Goal: Transaction & Acquisition: Subscribe to service/newsletter

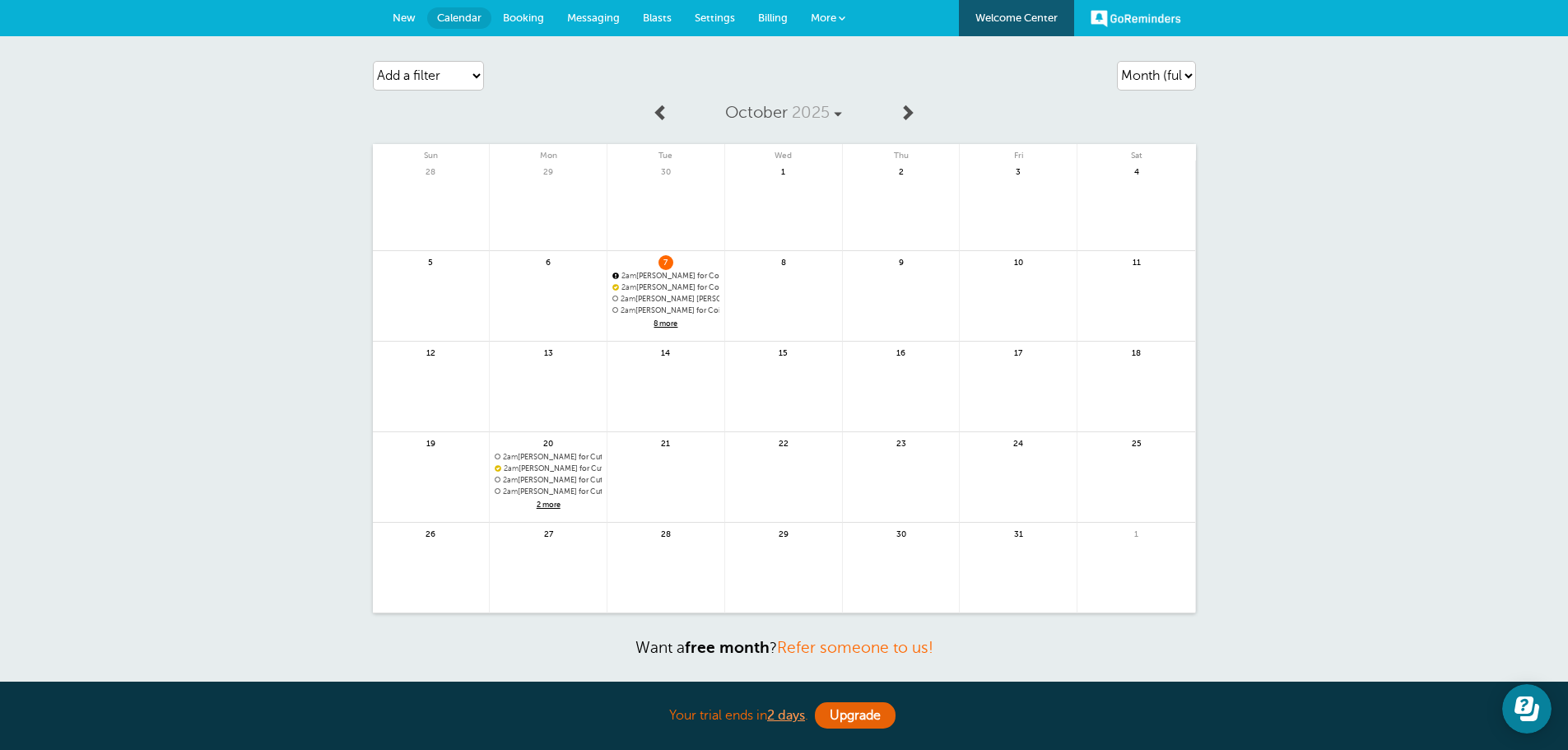
click at [527, 28] on link "Booking" at bounding box center [523, 18] width 64 height 36
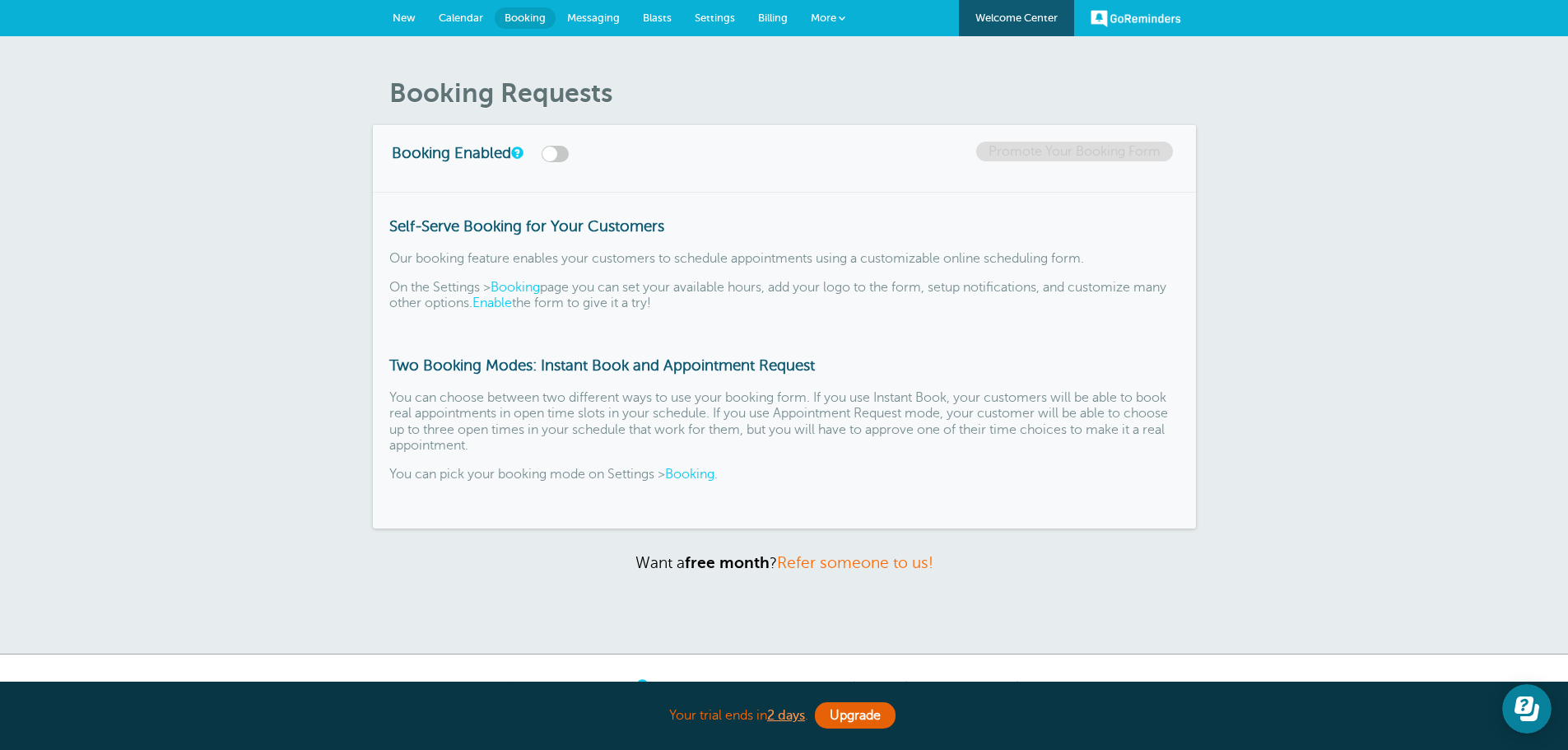
click at [456, 24] on link "Calendar" at bounding box center [460, 18] width 68 height 36
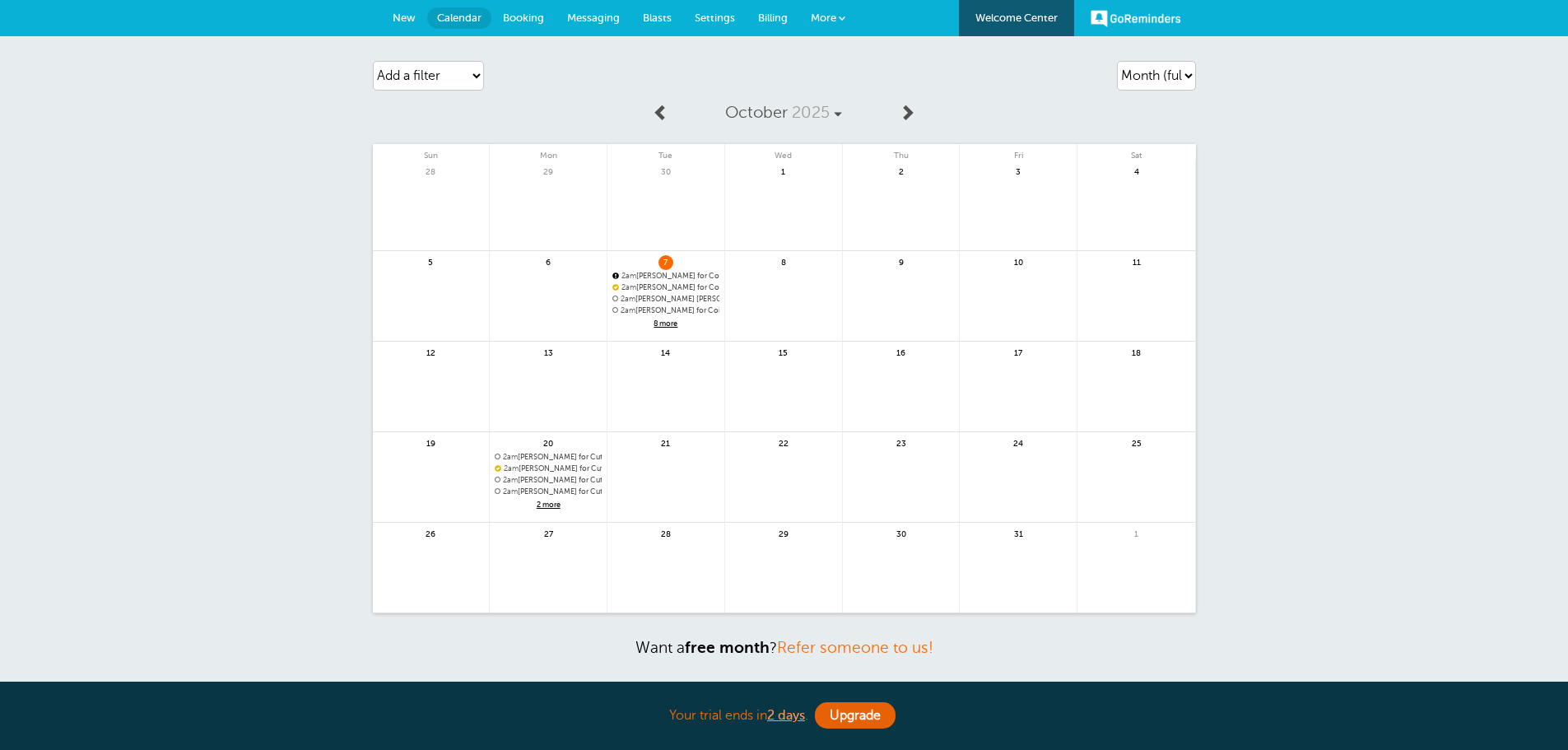
click at [782, 294] on link at bounding box center [784, 306] width 117 height 72
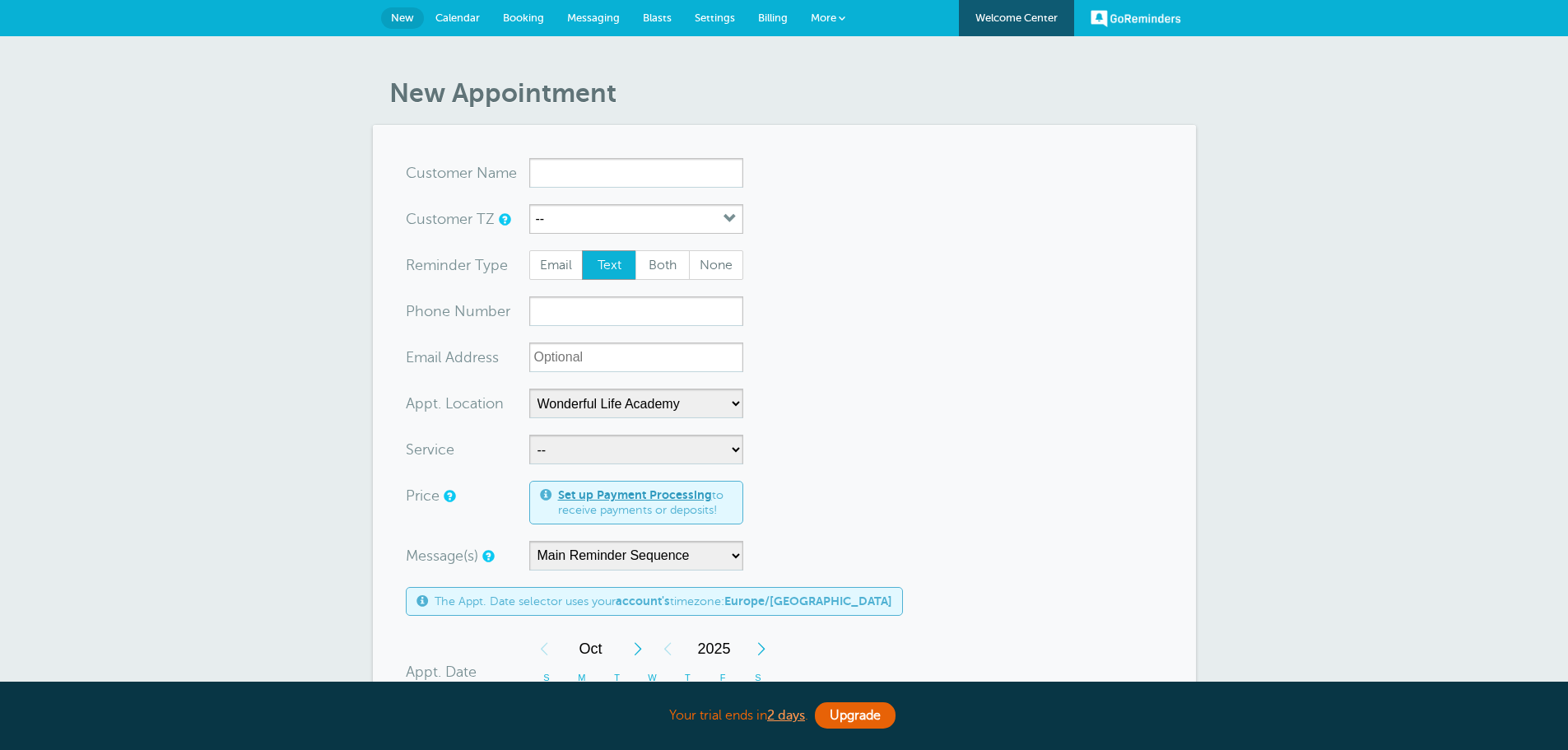
select select "25306"
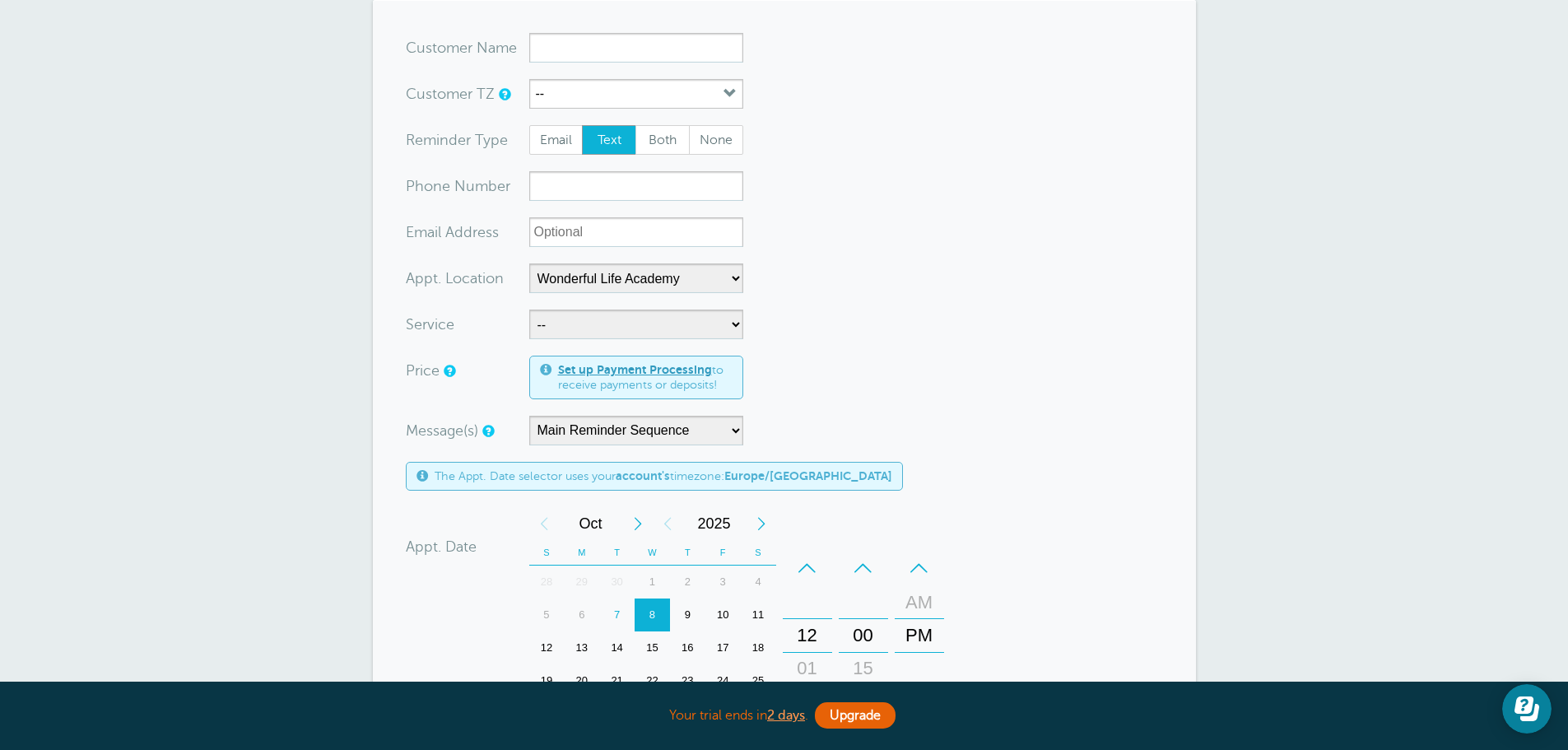
scroll to position [82, 0]
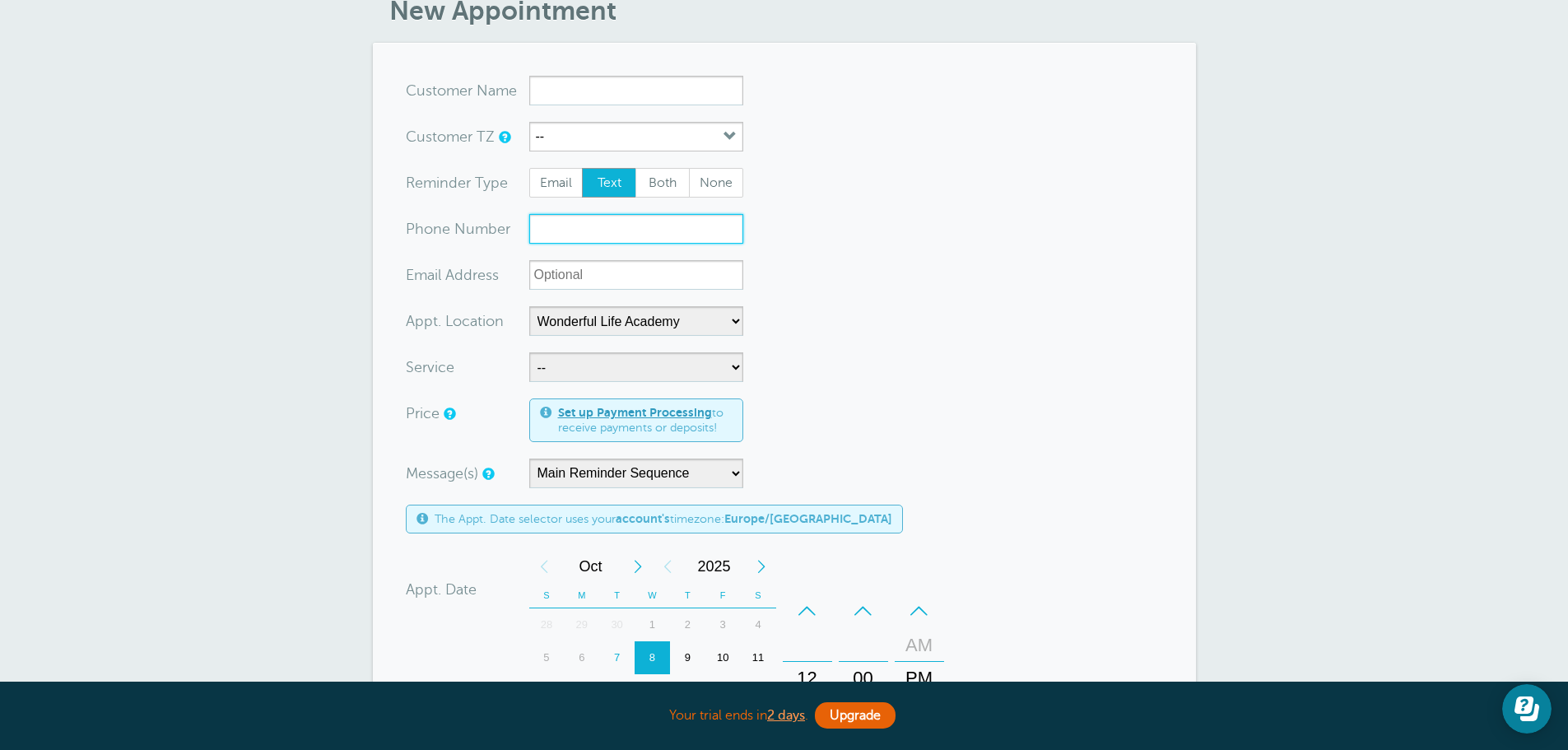
click at [568, 229] on input "xxx-no-autofill" at bounding box center [636, 229] width 214 height 29
click at [626, 375] on select "-- Coily Masterclass with Alex Walker Cut Culture: The Shag with Vanessa Koeb T…" at bounding box center [636, 367] width 214 height 29
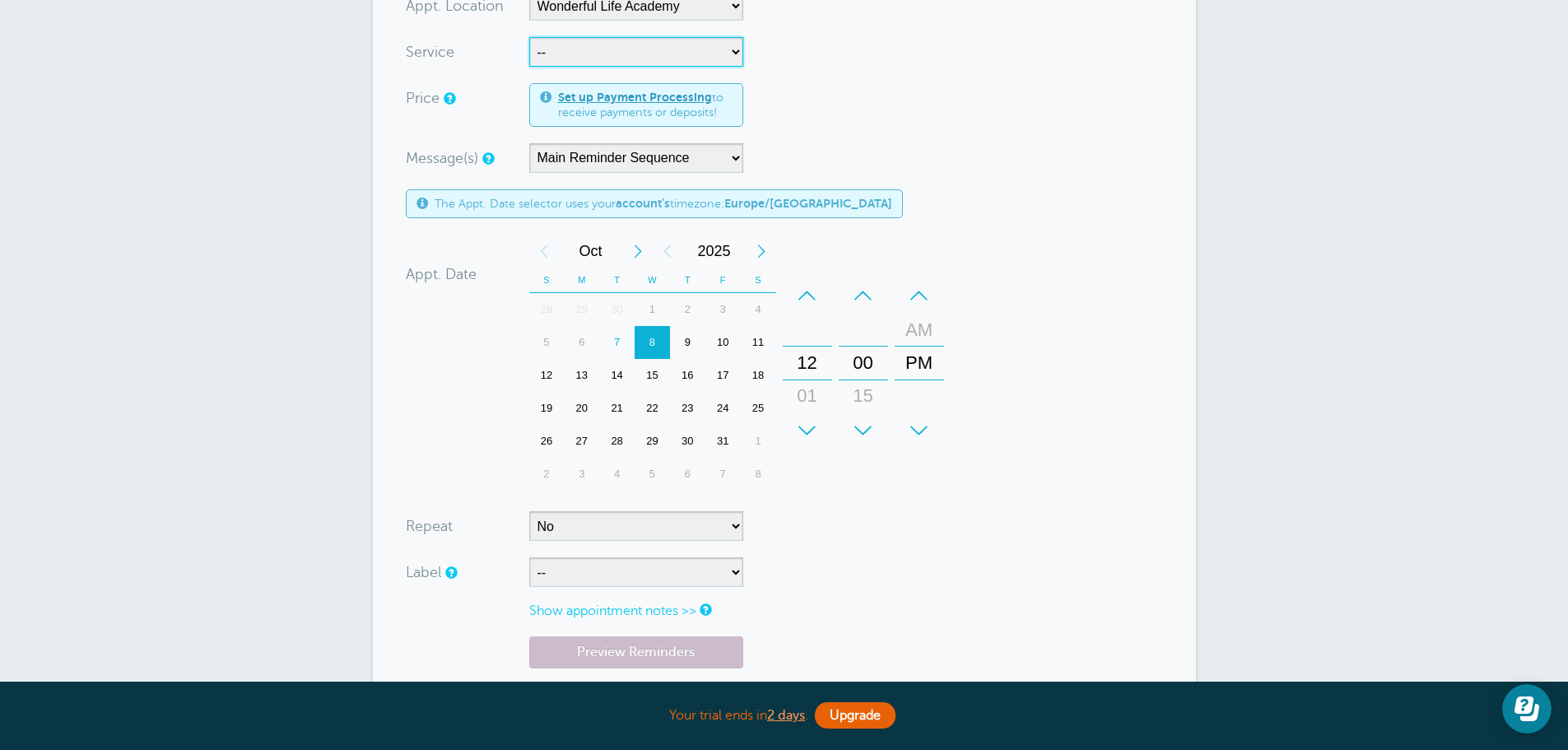
scroll to position [494, 0]
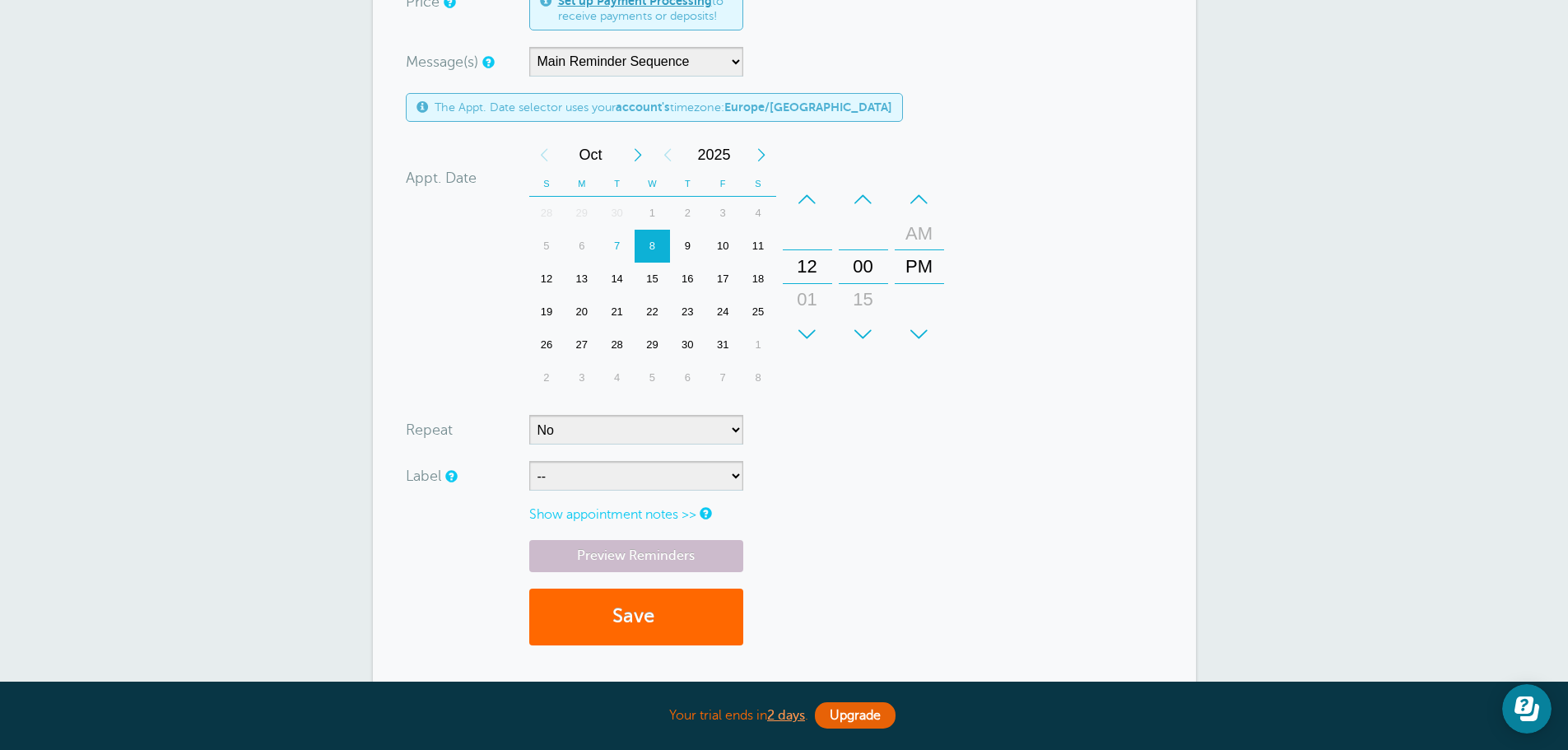
click at [797, 343] on div "+" at bounding box center [807, 334] width 49 height 33
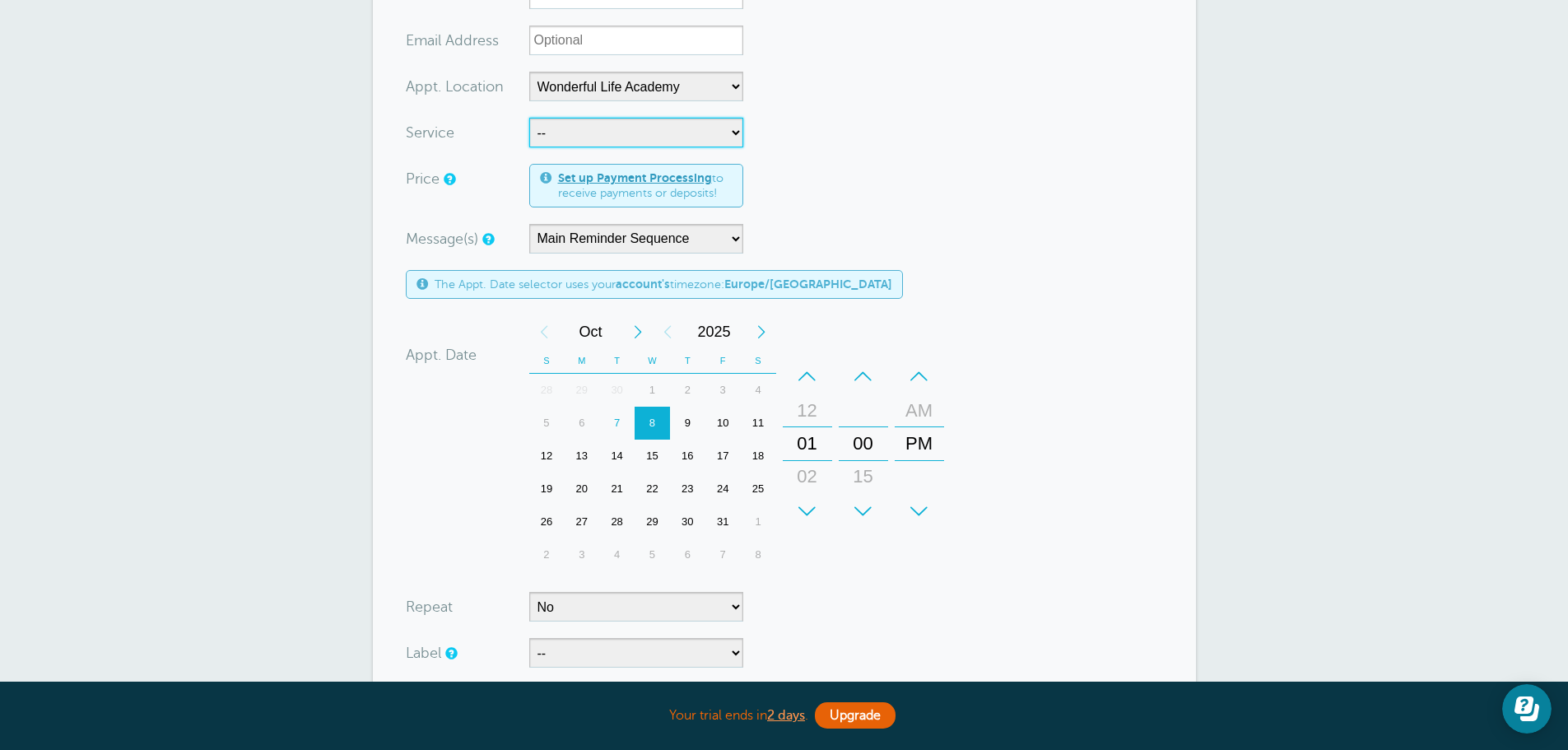
scroll to position [247, 0]
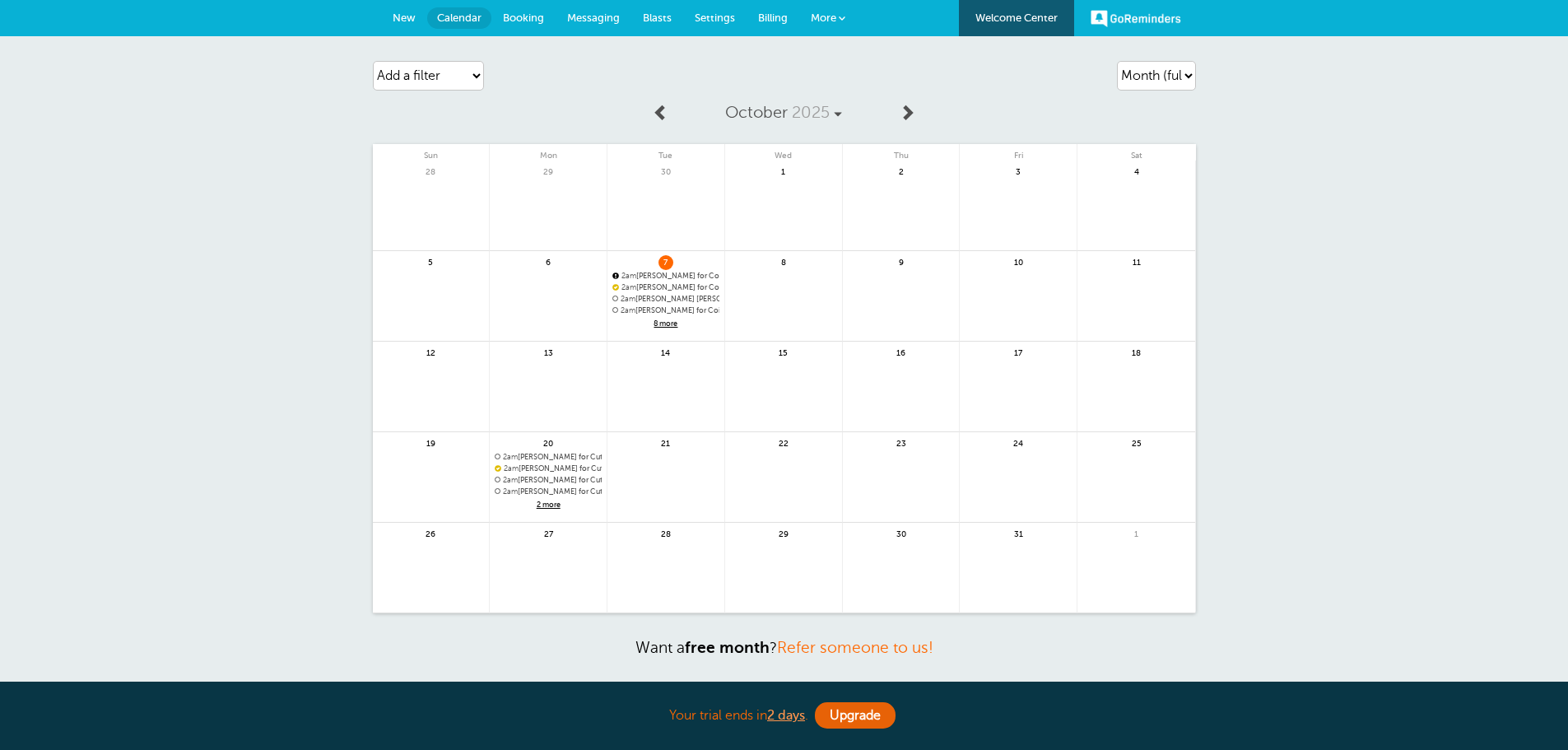
click at [596, 13] on span "Messaging" at bounding box center [593, 18] width 53 height 13
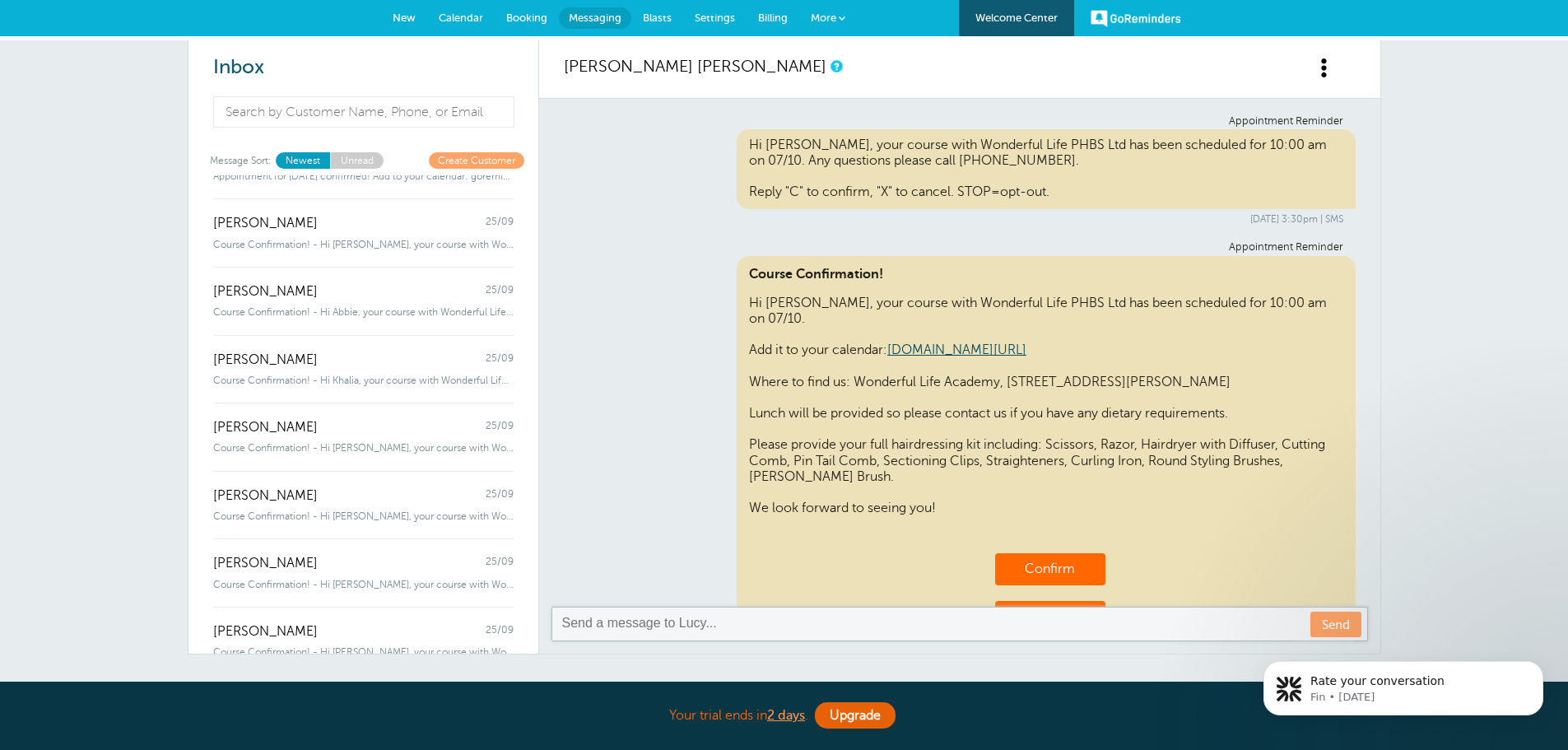
scroll to position [937, 0]
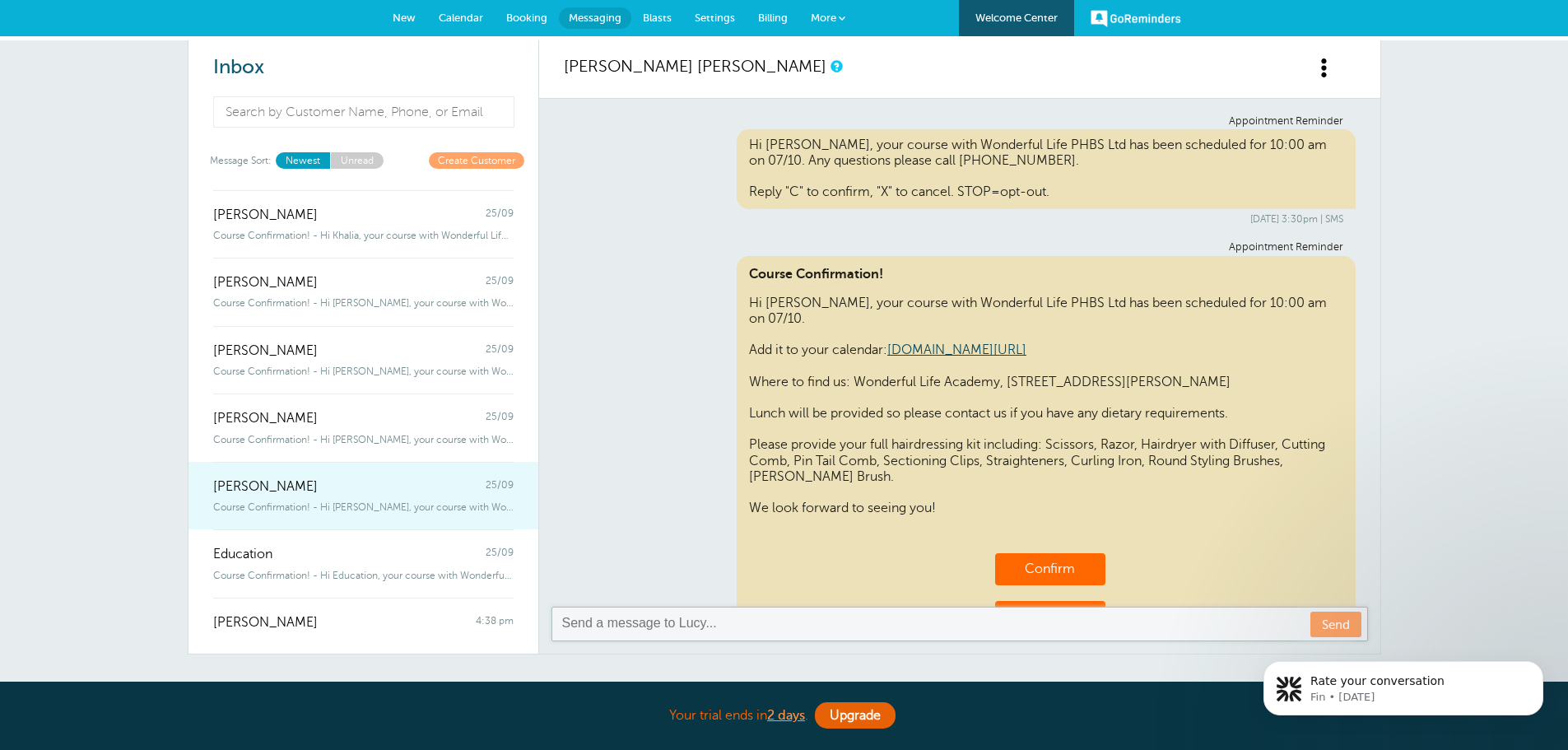
click at [407, 501] on span "Course Confirmation! - Hi [PERSON_NAME], your course with Wonderful Life PHBS L…" at bounding box center [363, 507] width 301 height 12
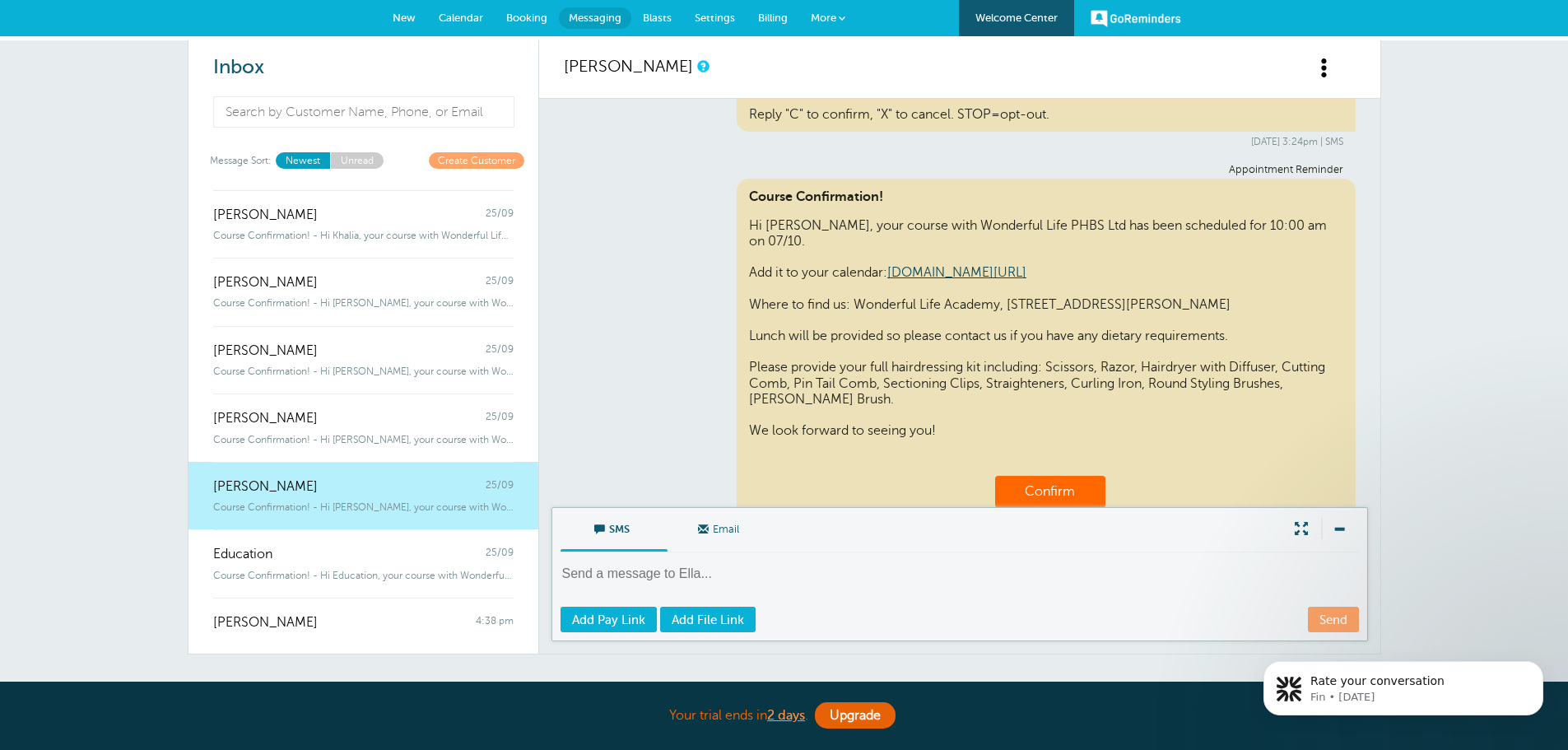
scroll to position [99, 0]
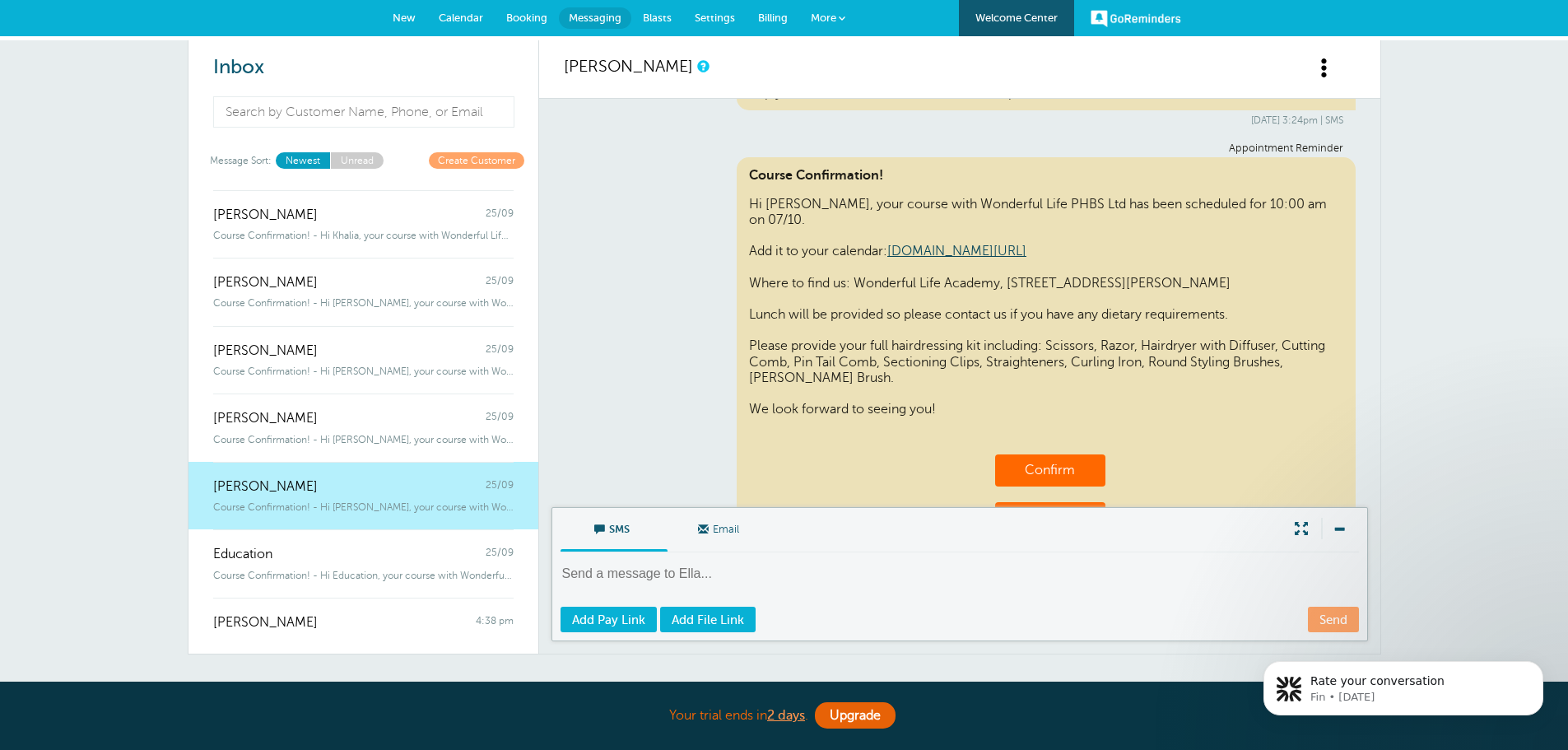
drag, startPoint x: 744, startPoint y: 311, endPoint x: 1318, endPoint y: 321, distance: 574.1
click at [1318, 321] on div "Course Confirmation! Hi [PERSON_NAME], your course with Wonderful Life PHBS Ltd…" at bounding box center [1046, 366] width 619 height 417
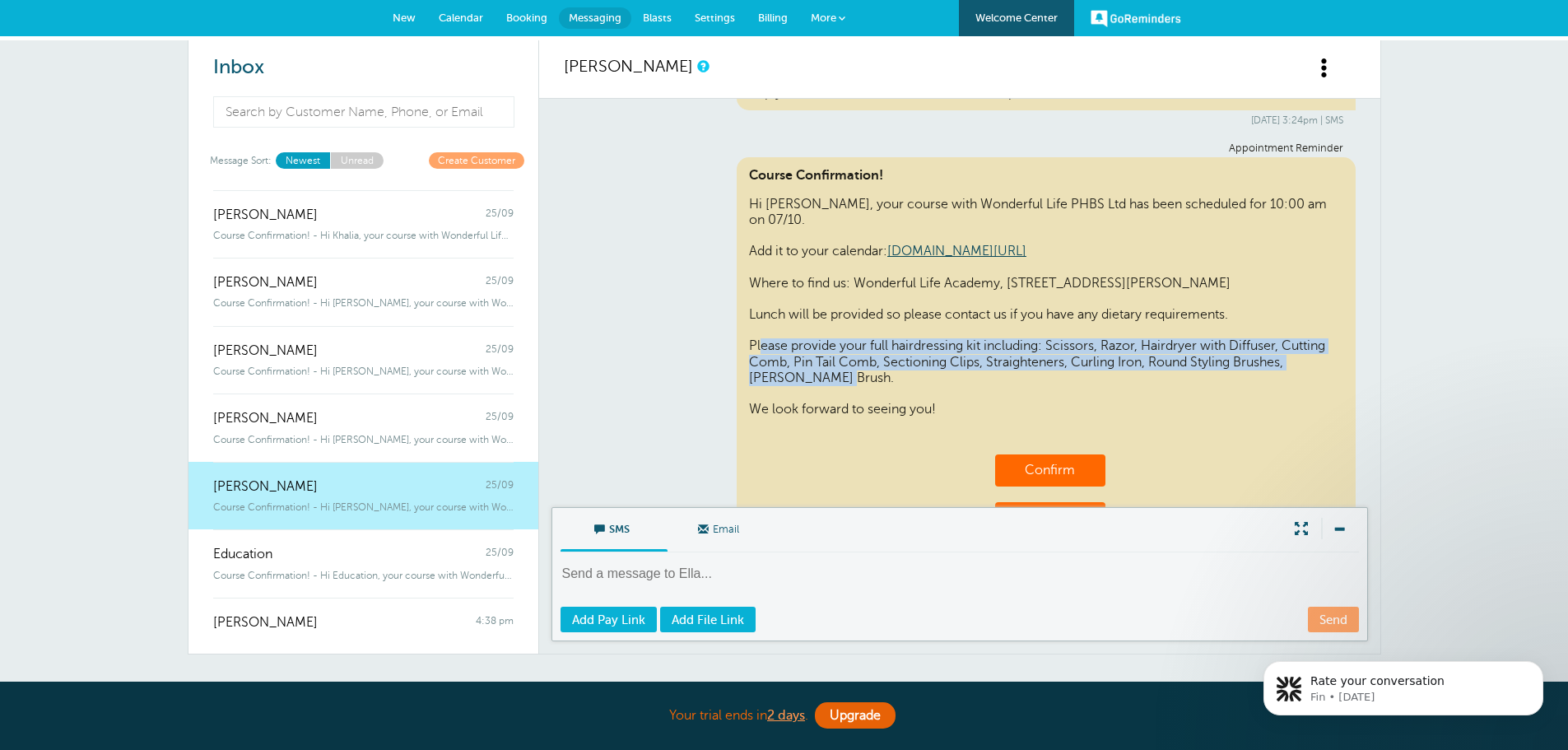
drag, startPoint x: 753, startPoint y: 339, endPoint x: 861, endPoint y: 375, distance: 113.8
click at [861, 375] on div "Course Confirmation! Hi Ella, your course with Wonderful Life PHBS Ltd has been…" at bounding box center [1046, 366] width 619 height 417
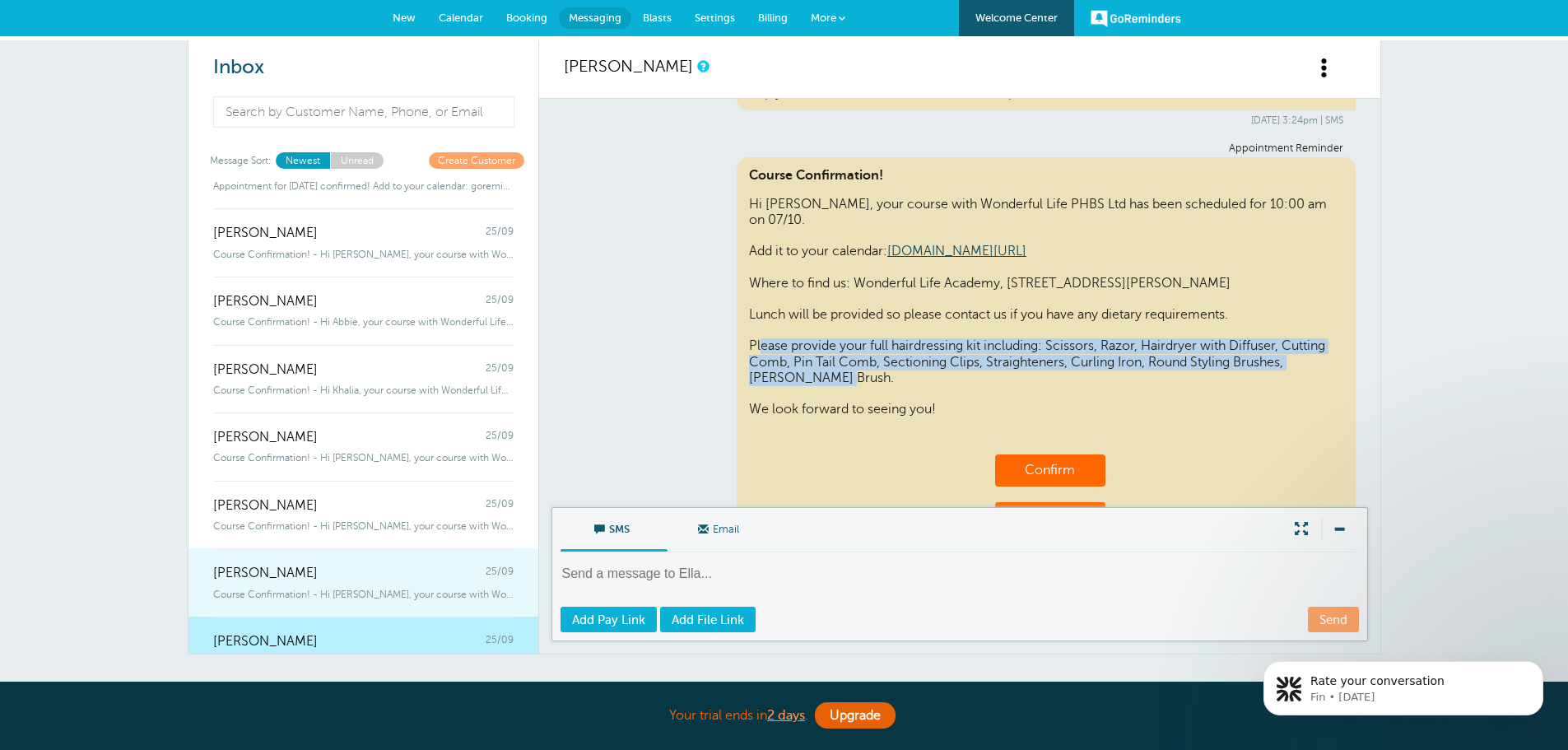
scroll to position [772, 0]
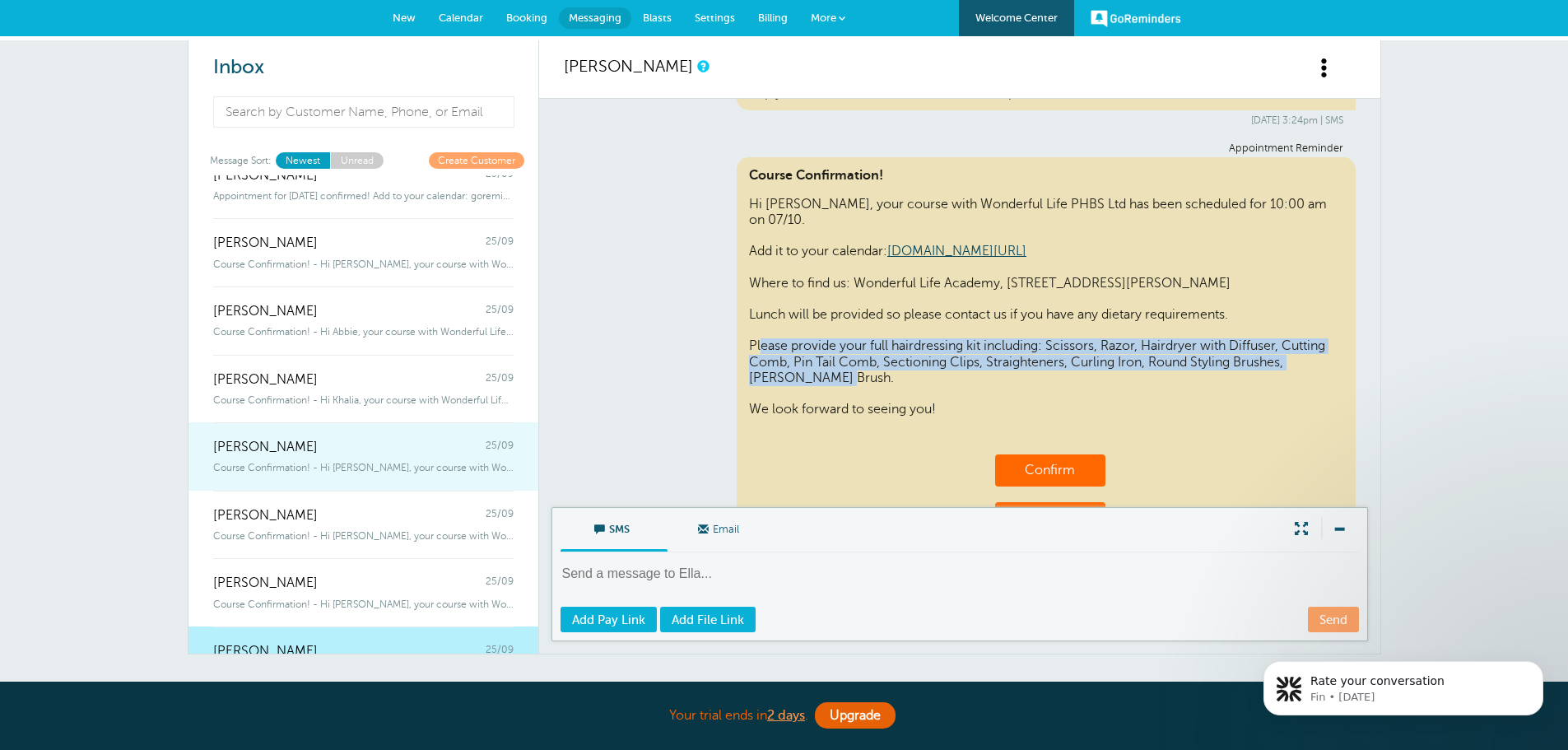
click at [412, 423] on div "Sophie Whitelock 25/09" at bounding box center [363, 438] width 301 height 33
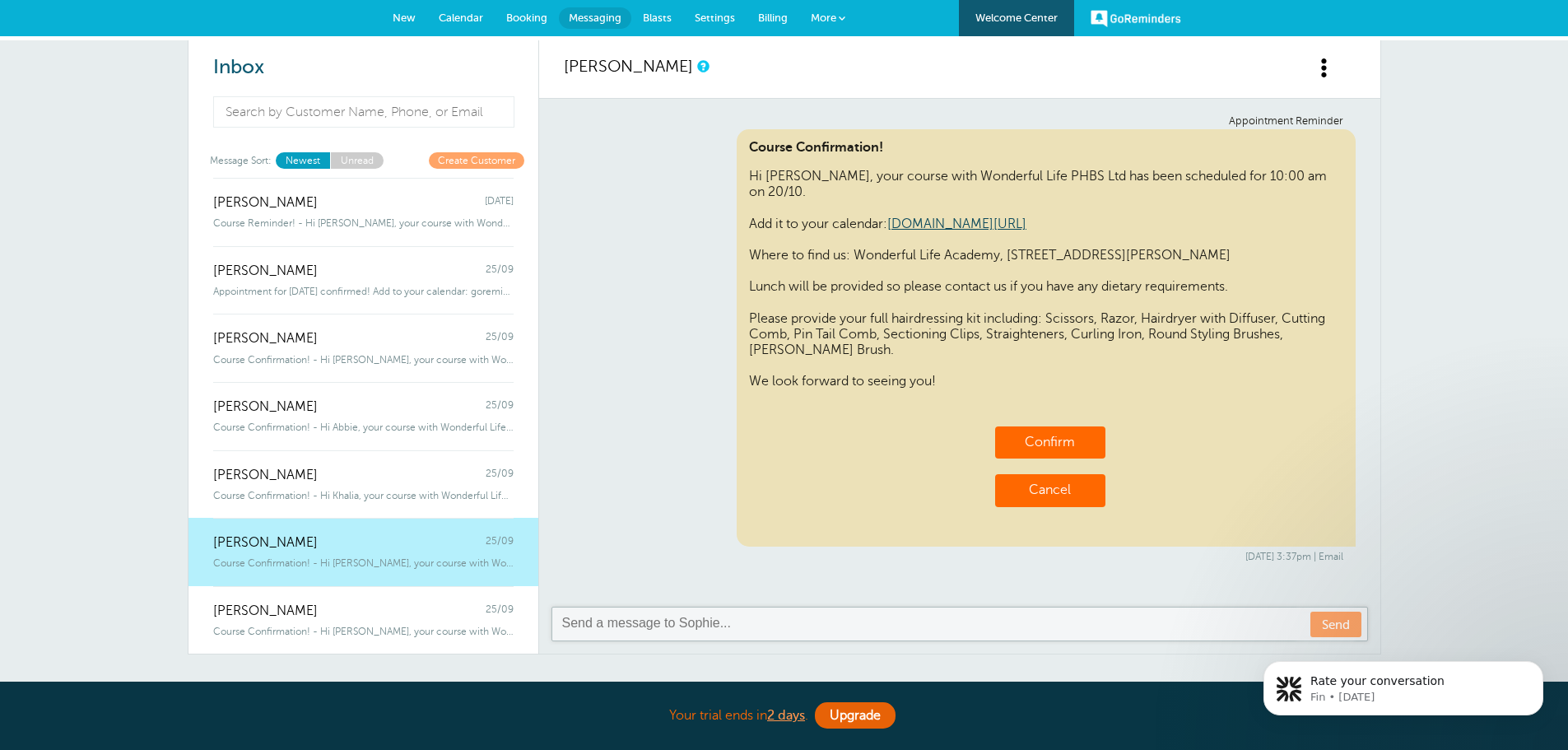
scroll to position [525, 0]
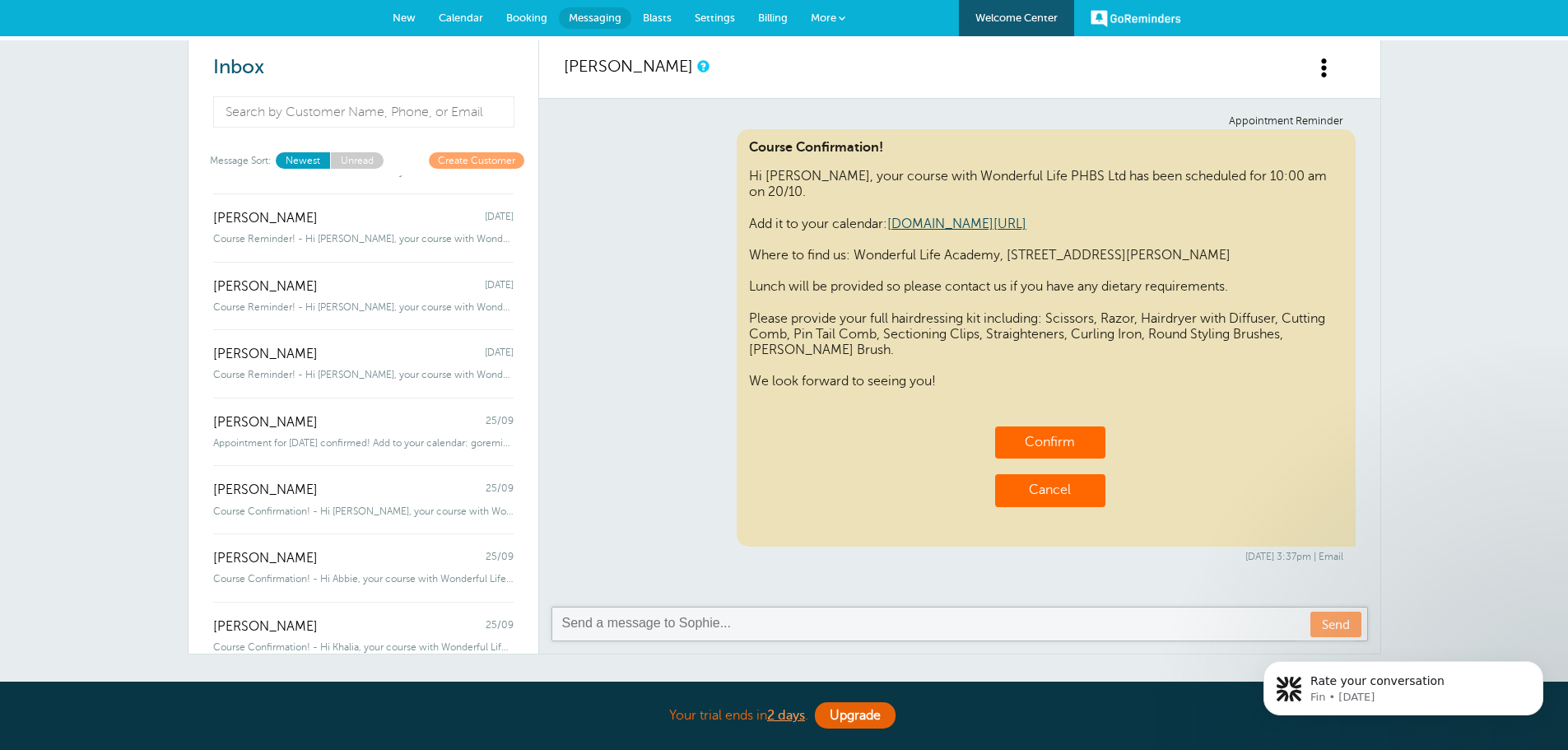
click at [717, 23] on span "Settings" at bounding box center [715, 18] width 40 height 13
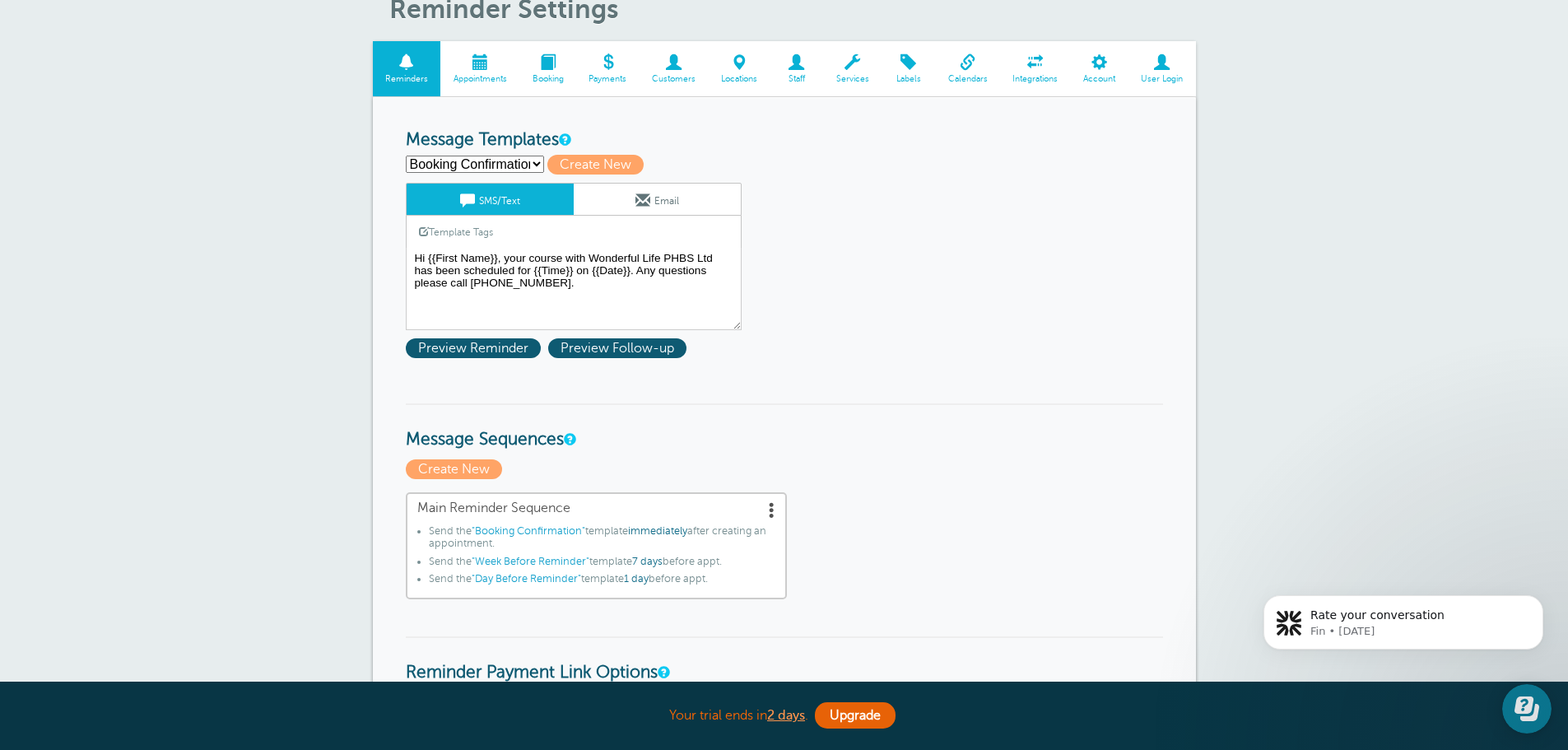
scroll to position [82, 0]
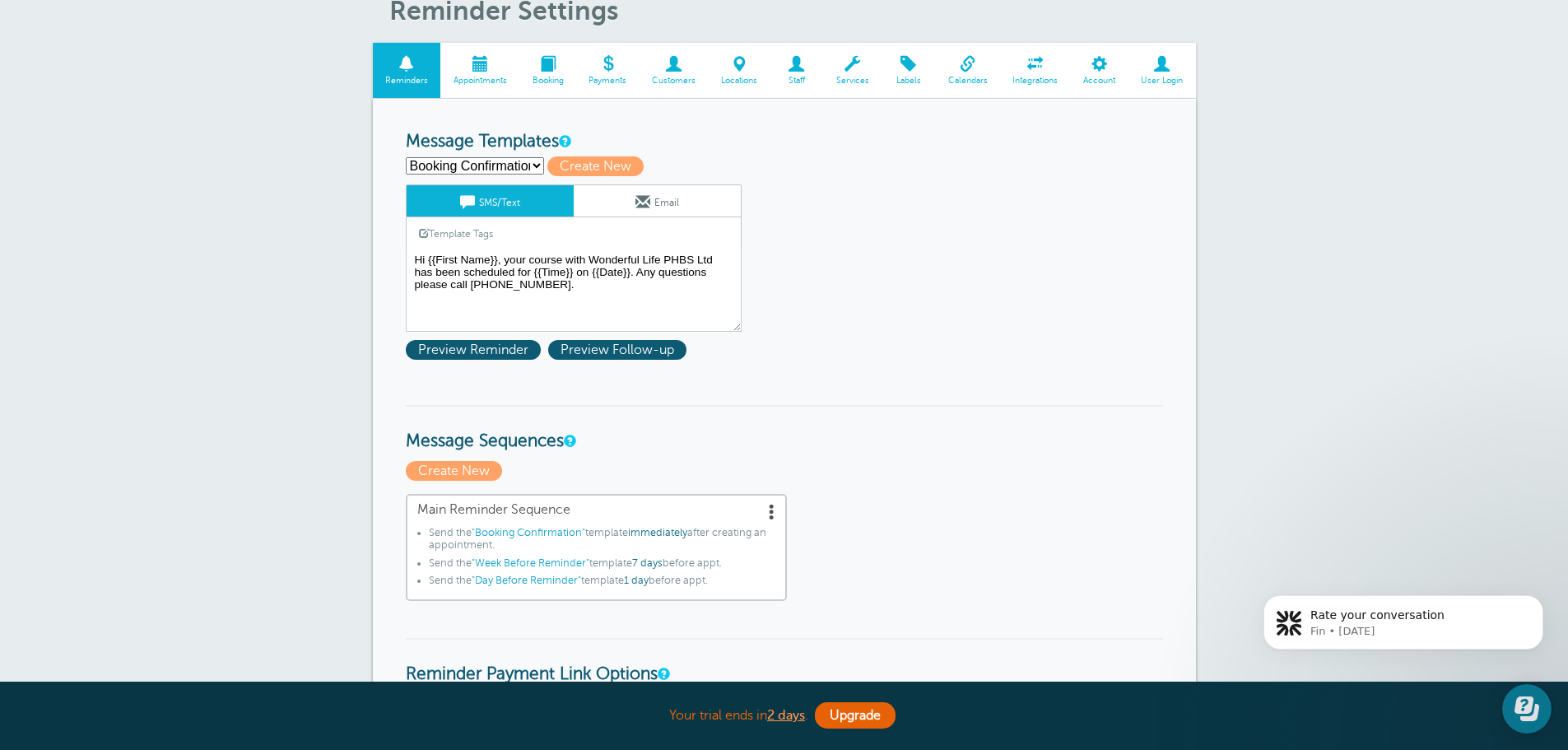
click at [495, 168] on select "Booking Confirmation Day Before Reminder Week Before Reminder Create new..." at bounding box center [475, 166] width 138 height 18
select select "162568"
click at [406, 157] on select "Booking Confirmation Day Before Reminder Week Before Reminder Create new..." at bounding box center [475, 166] width 138 height 18
type input "Day Before Reminder"
type textarea "Hi {{First Name}}, you have your course [DATE] at {{Time}}. We are looking forw…"
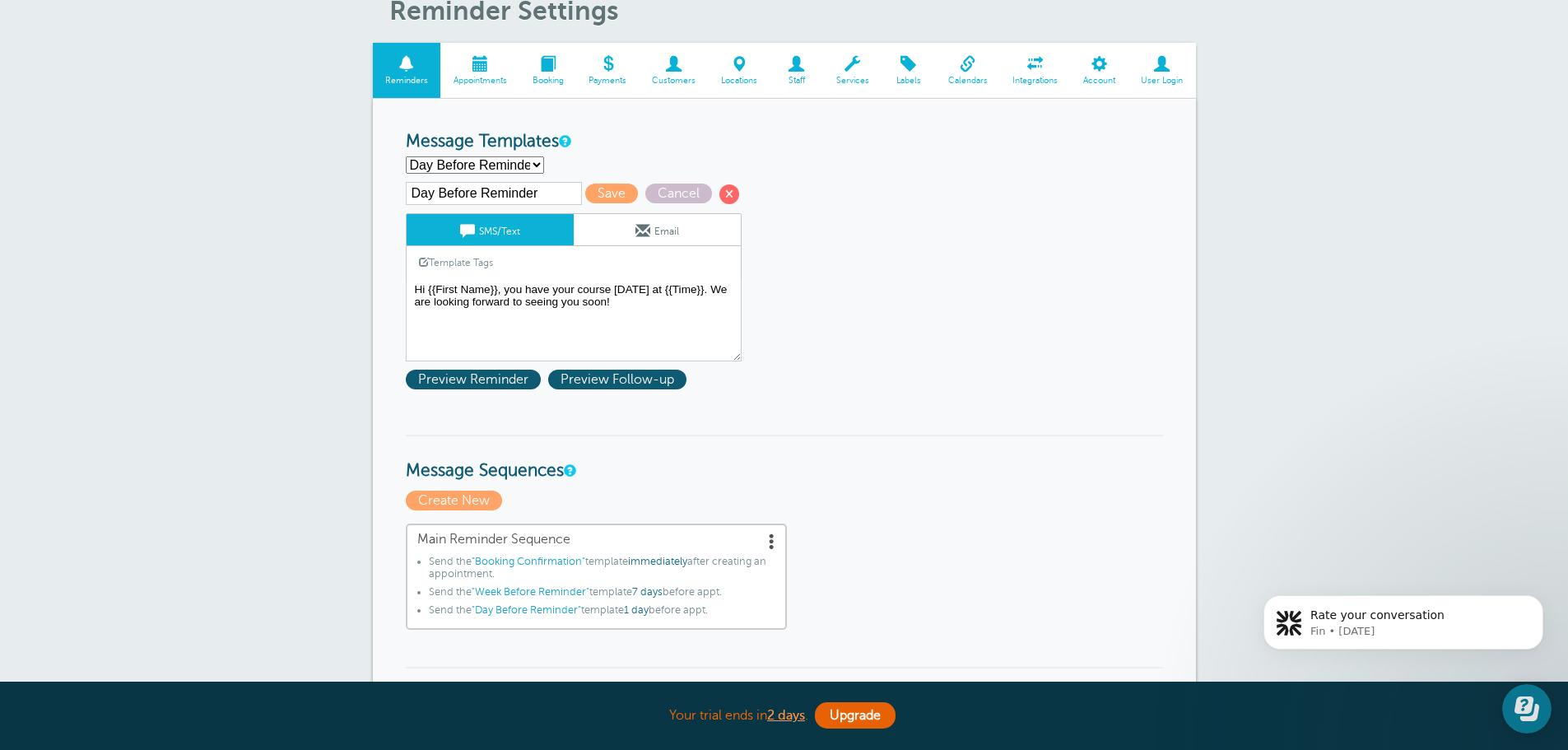
click at [486, 192] on input "Day Before Reminder" at bounding box center [494, 193] width 176 height 23
click at [481, 171] on select "Booking Confirmation Day Before Reminder Week Before Reminder Create new..." at bounding box center [475, 165] width 138 height 18
select select "162567"
click at [406, 157] on select "Booking Confirmation Day Before Reminder Week Before Reminder Create new..." at bounding box center [475, 165] width 138 height 18
type input "Week Before Reminder"
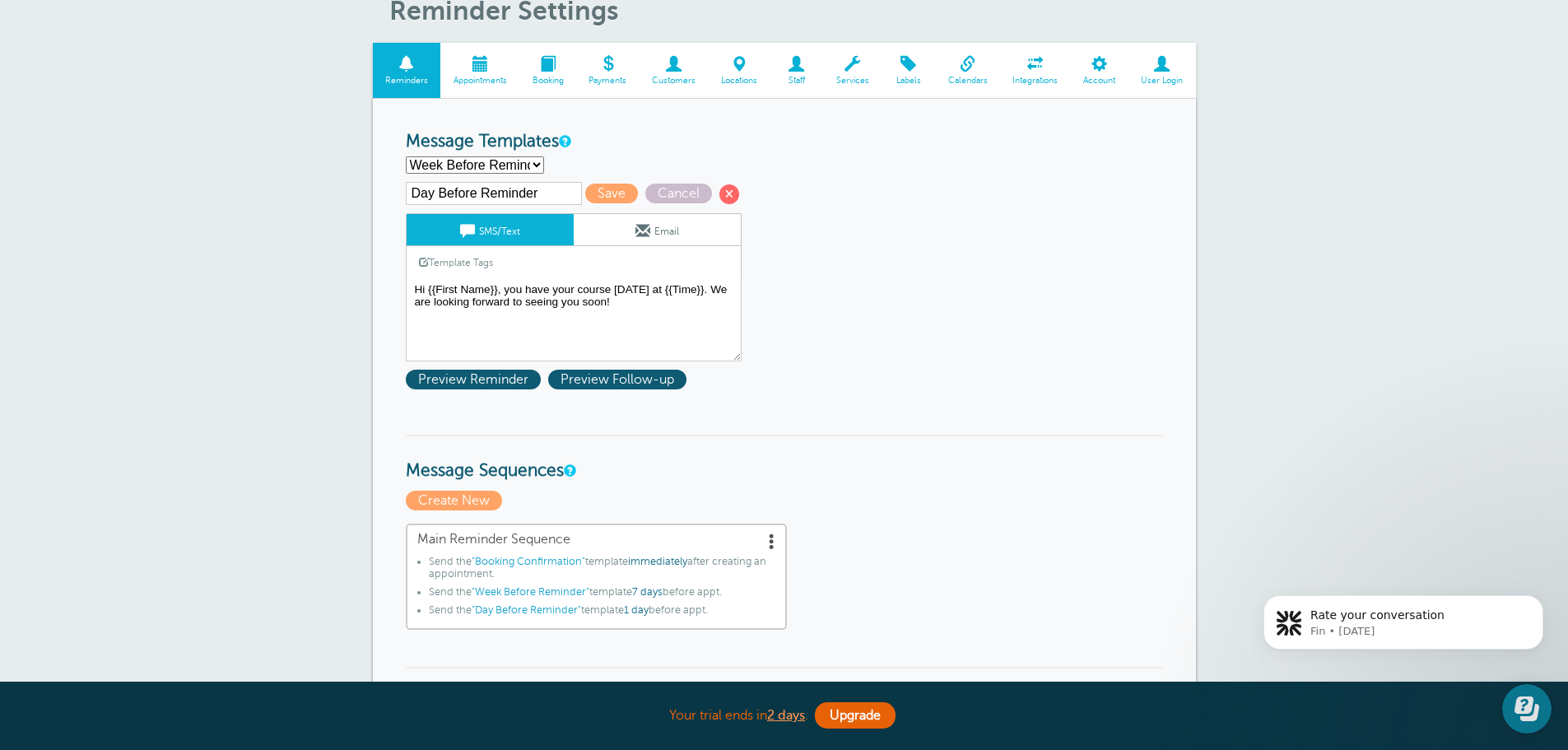
type textarea "Hi {{First Name}}, you have an Course in 1 week with Wonderful Life PHBS Ltd at…"
click at [631, 235] on link "Email" at bounding box center [657, 229] width 167 height 31
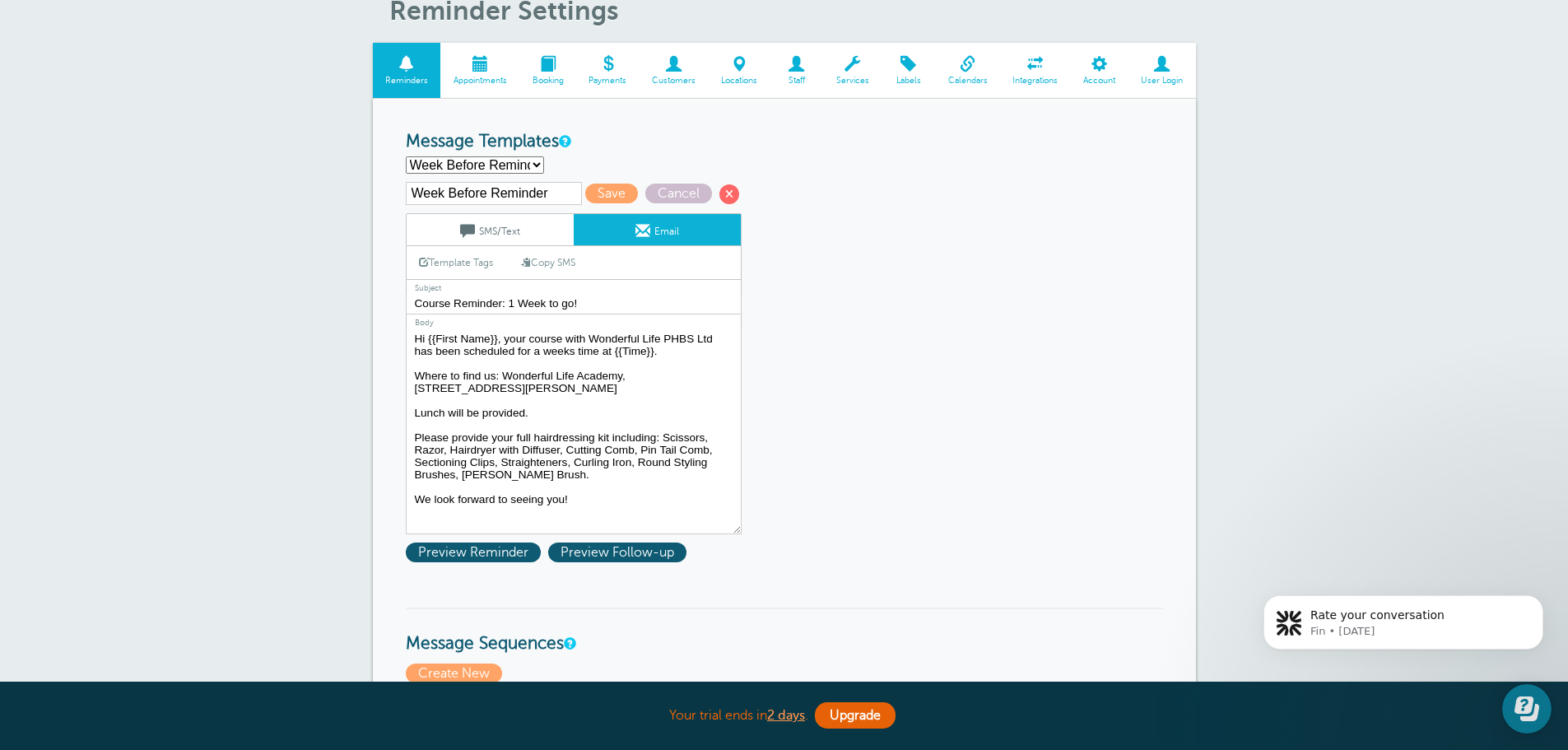
click at [514, 172] on select "Booking Confirmation Day Before Reminder Week Before Reminder Create new..." at bounding box center [475, 165] width 138 height 18
select select "162568"
click at [406, 157] on select "Booking Confirmation Day Before Reminder Week Before Reminder Create new..." at bounding box center [475, 165] width 138 height 18
type input "Day Before Reminder"
type textarea "Hi {{First Name}}, you have your course tomorrow at {{Time}}. We are looking fo…"
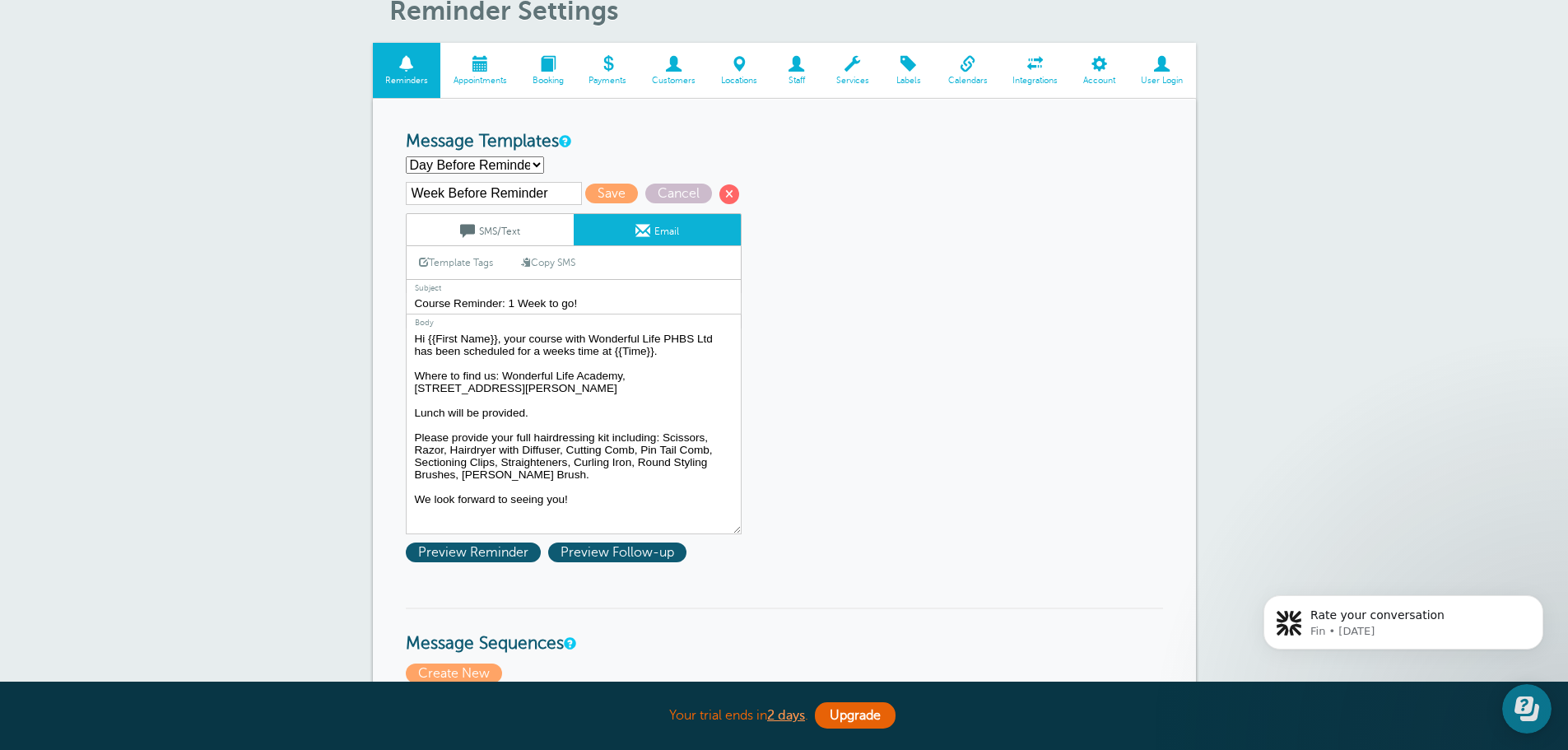
type input "Course Reminder!"
type textarea "Hi {{First Name}}, your course with Wonderful Life PHBS Ltd has been scheduled …"
click at [506, 224] on link "SMS/Text" at bounding box center [491, 229] width 167 height 31
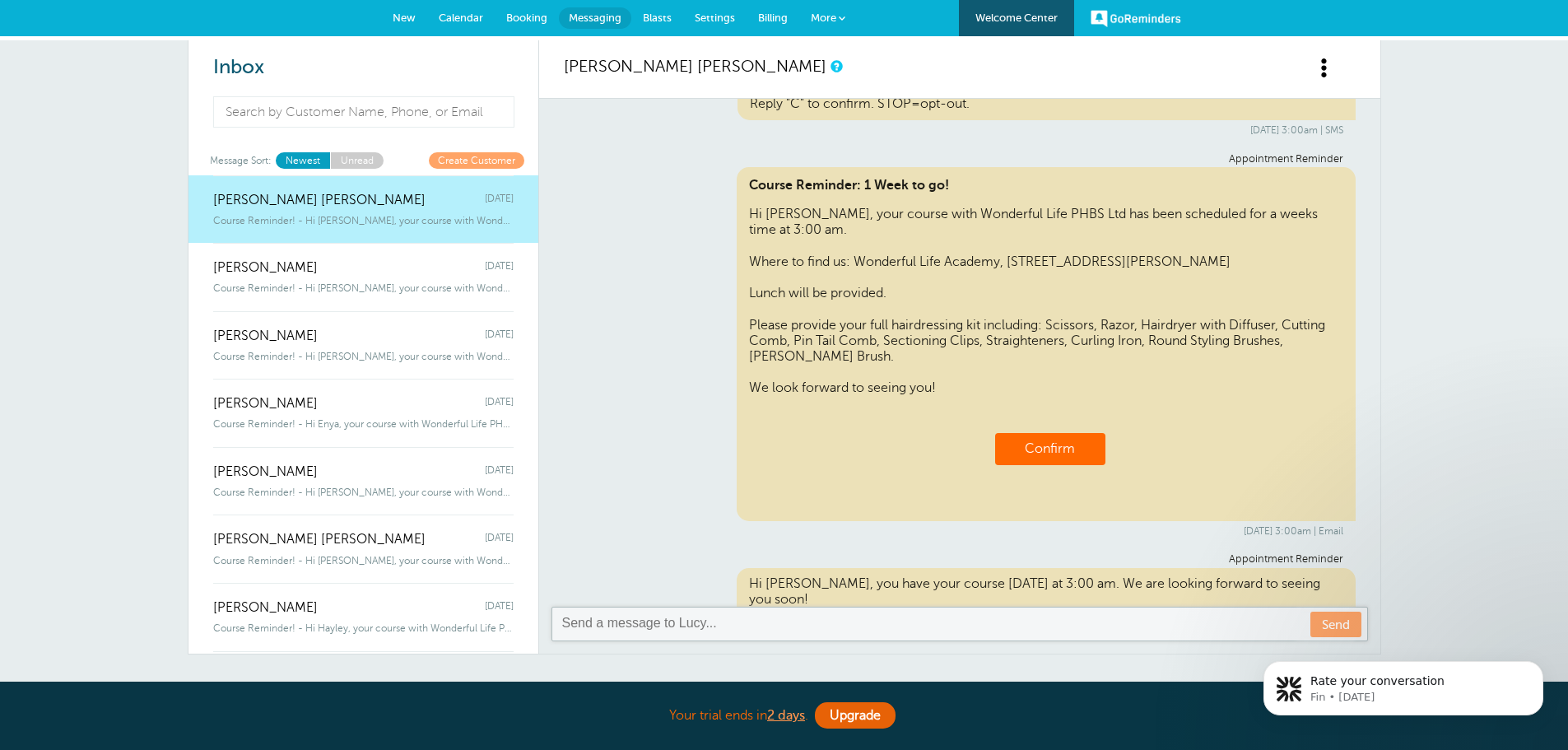
scroll to position [581, 0]
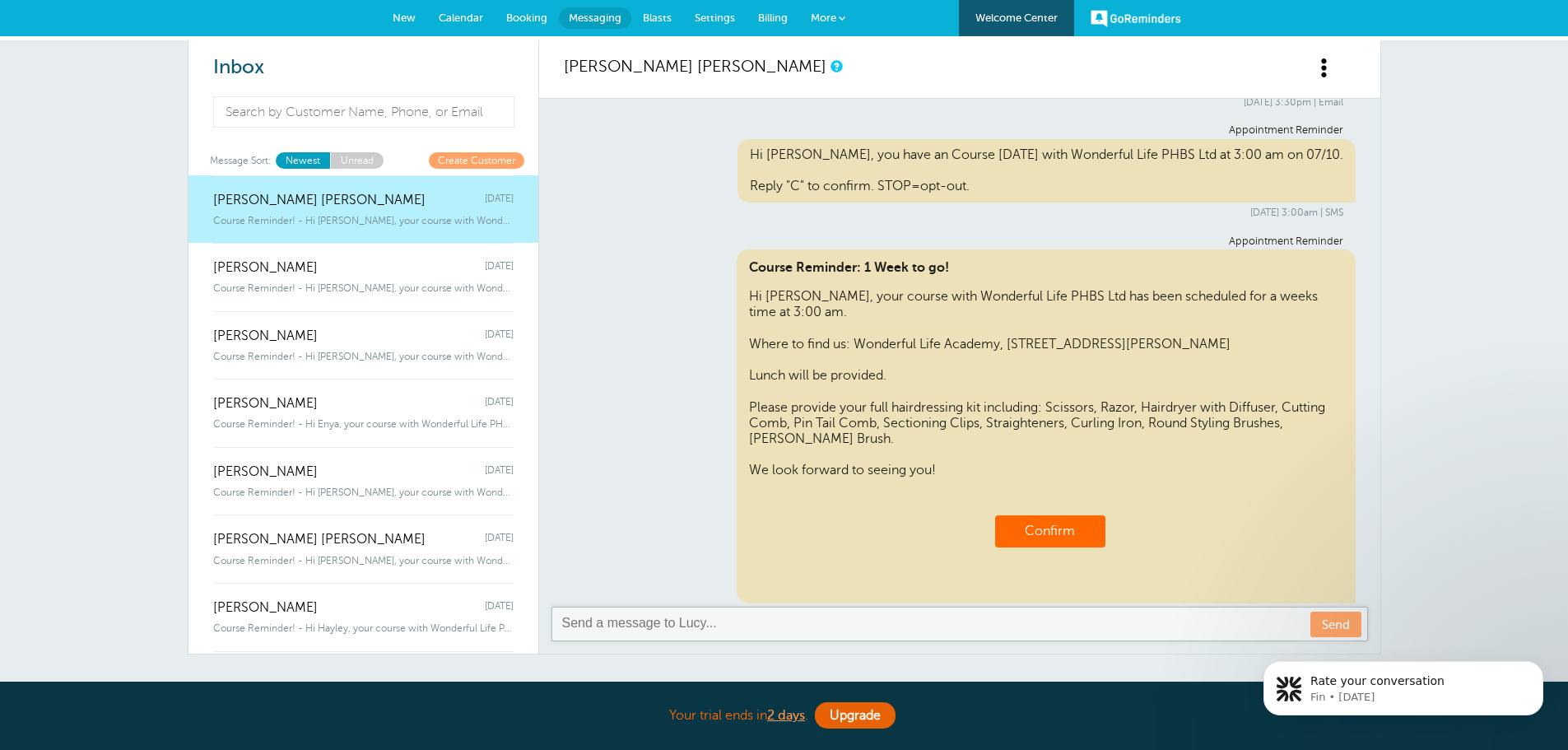
click at [527, 19] on span "Booking" at bounding box center [527, 18] width 41 height 13
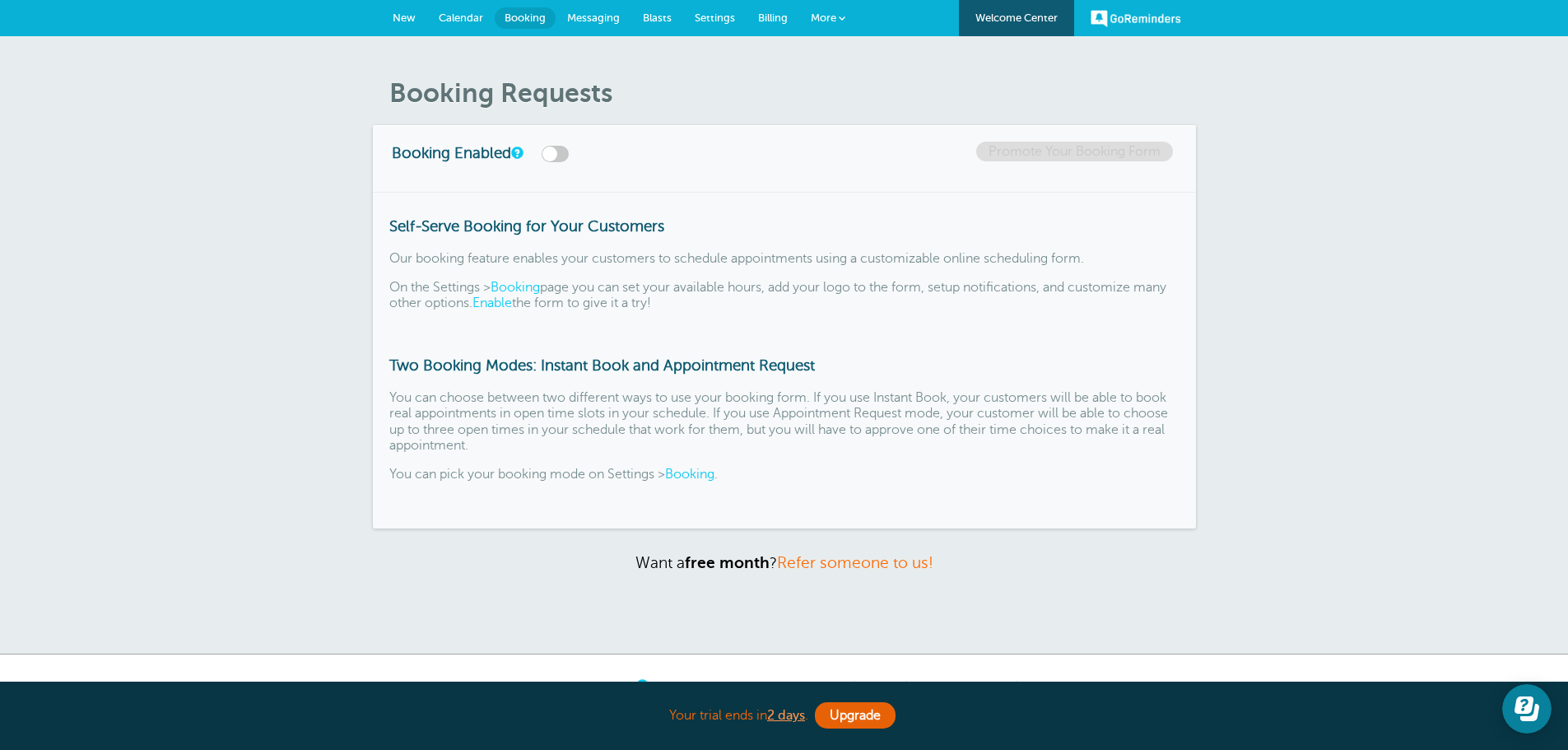
click at [462, 15] on span "Calendar" at bounding box center [460, 18] width 44 height 13
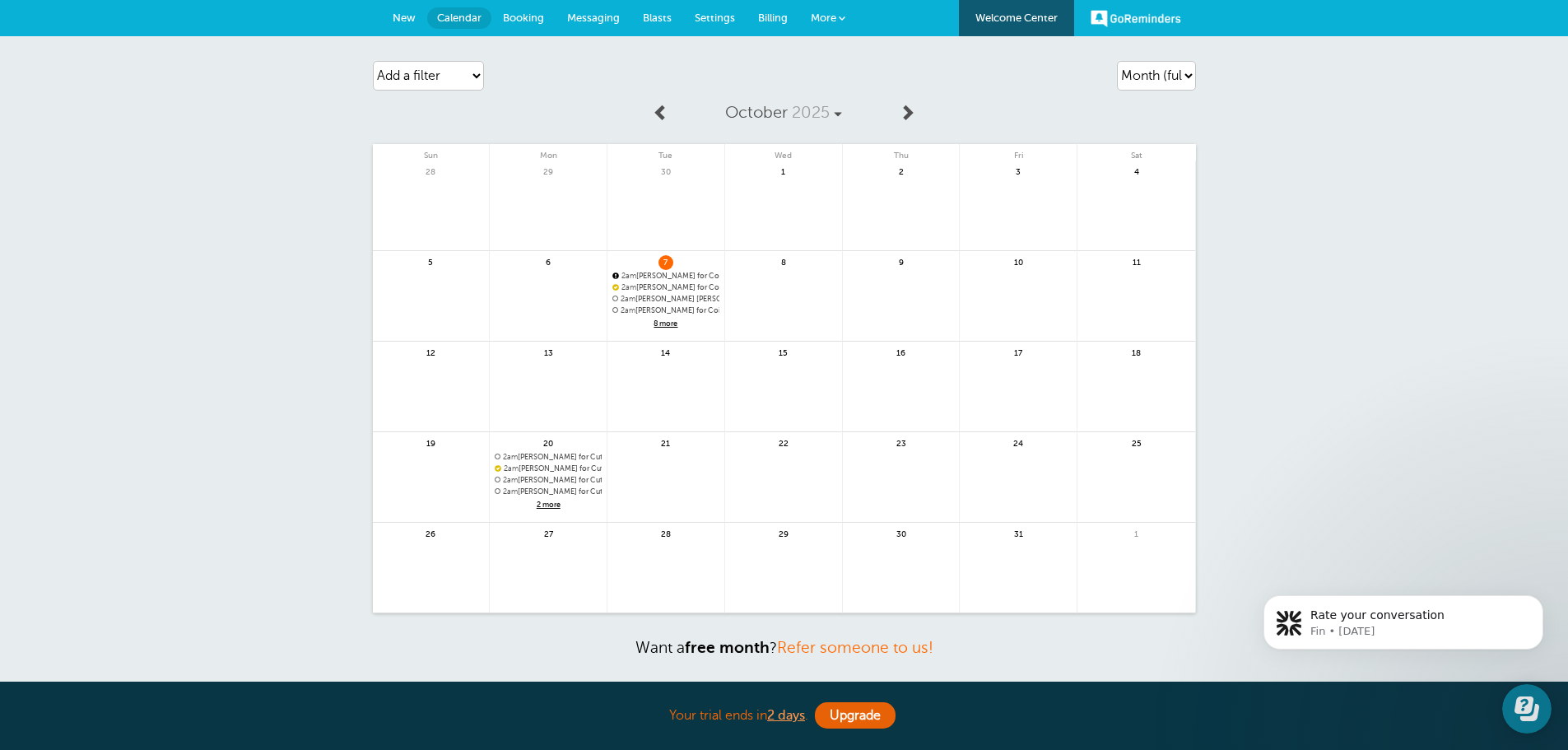
click at [695, 18] on span "Settings" at bounding box center [715, 18] width 40 height 13
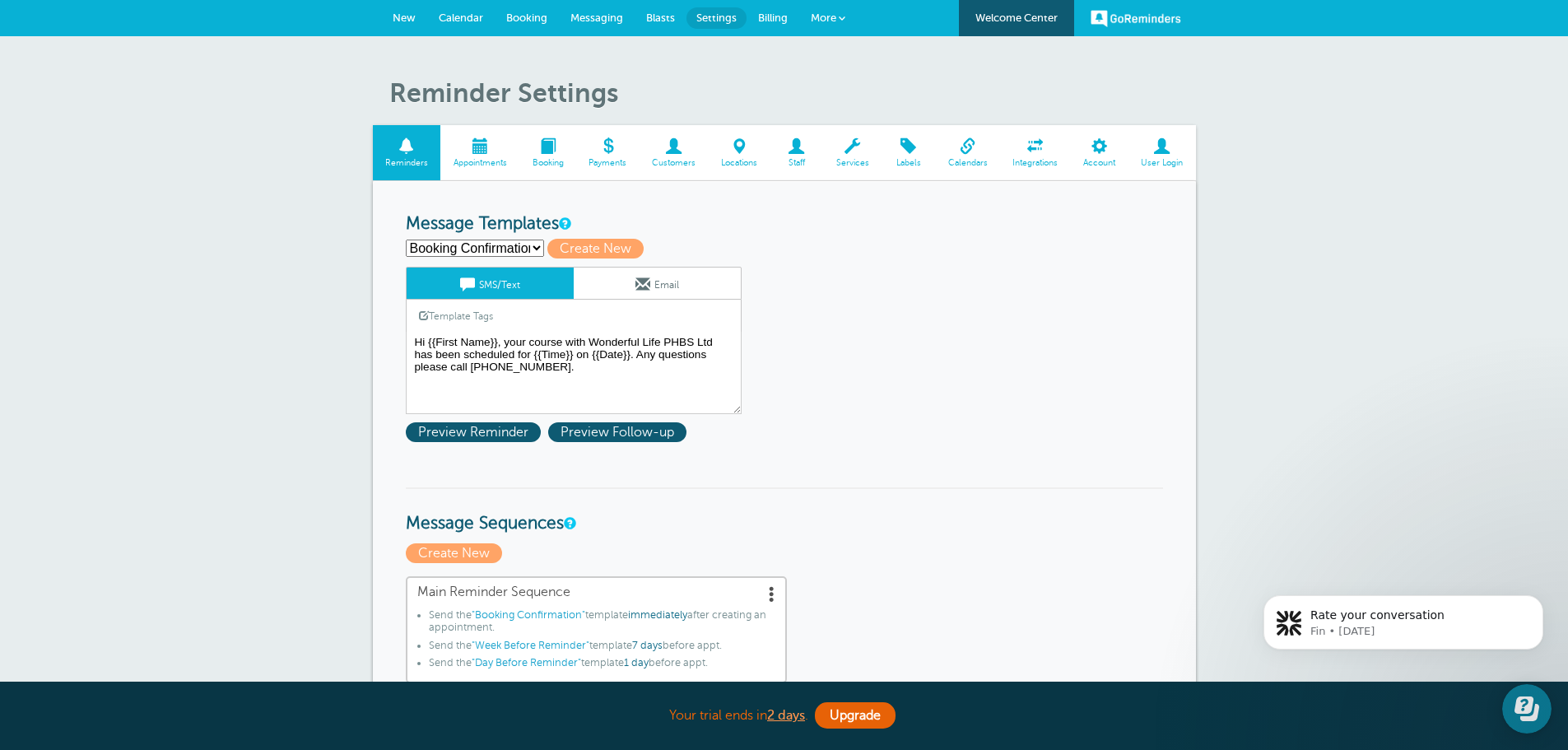
click at [496, 152] on span at bounding box center [480, 146] width 79 height 16
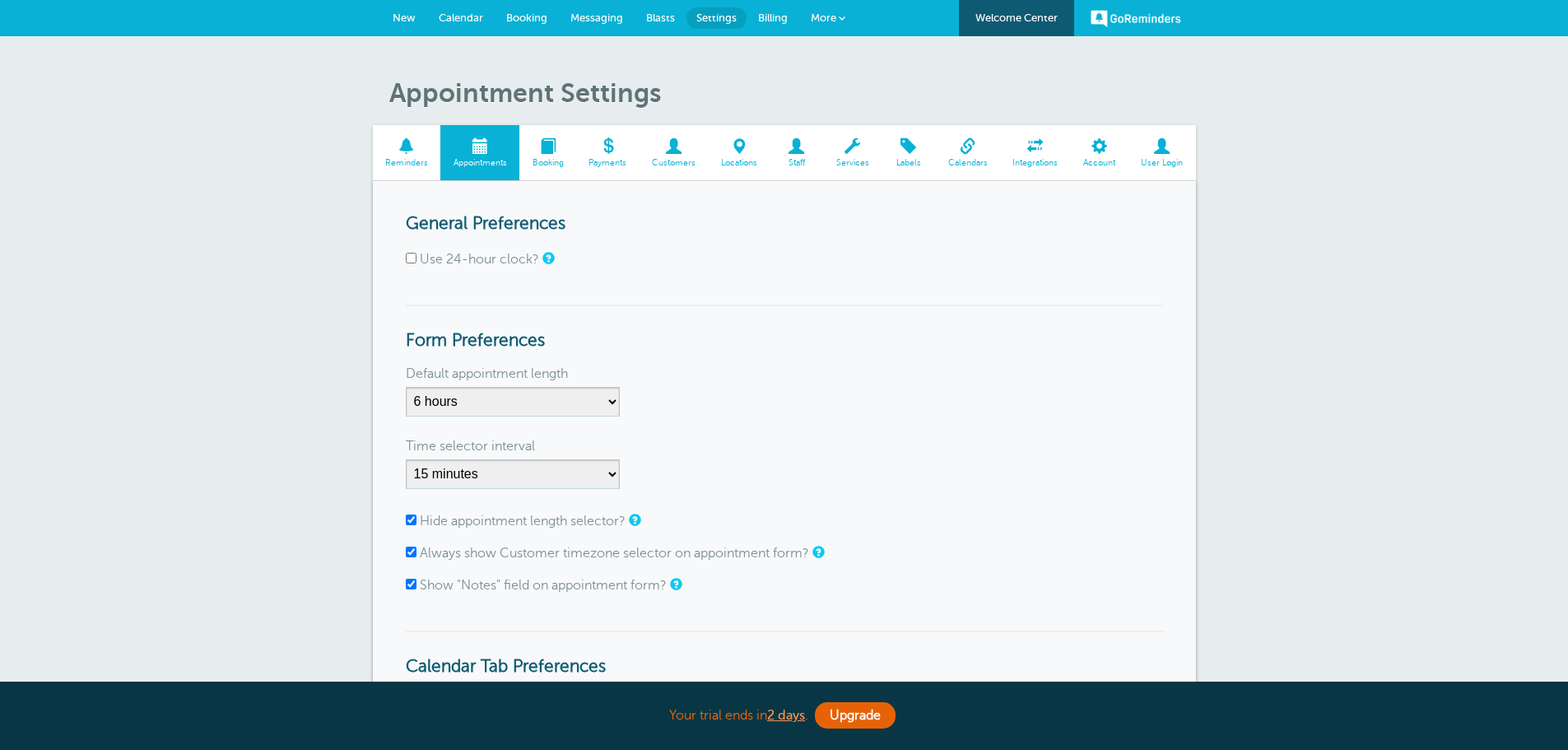
click at [570, 143] on span at bounding box center [548, 146] width 57 height 16
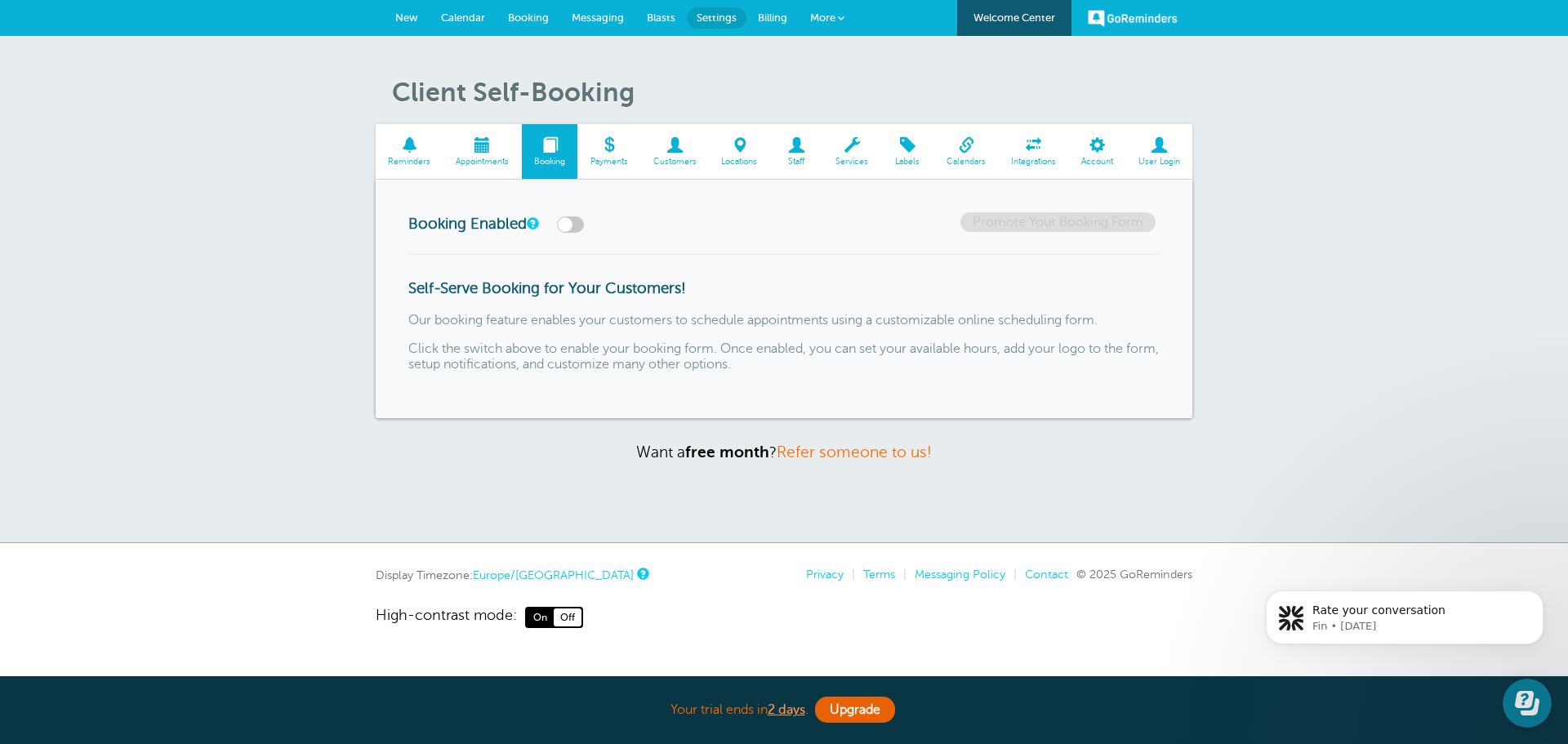
click at [847, 158] on span "Services" at bounding box center [852, 162] width 42 height 10
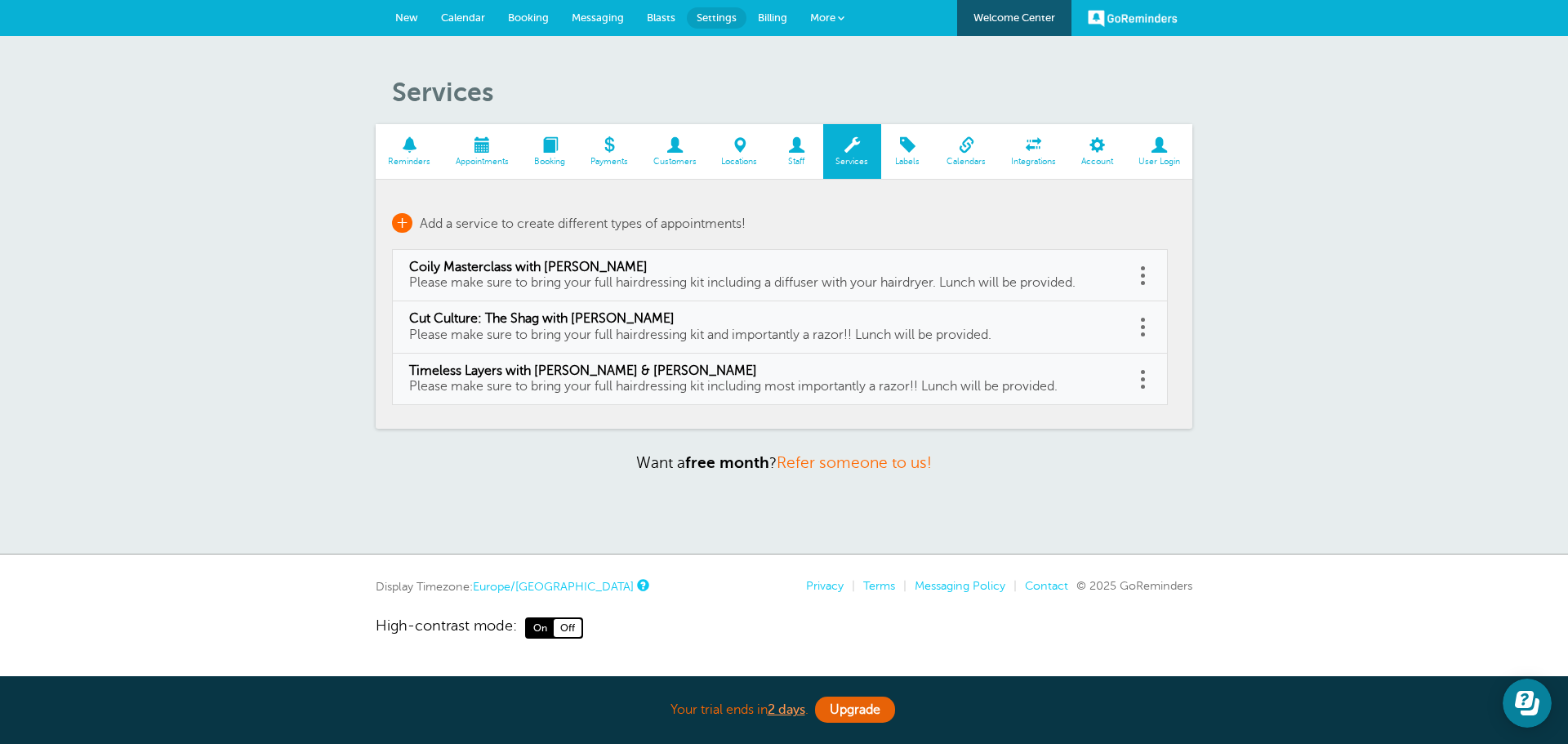
click at [399, 217] on span "+" at bounding box center [402, 223] width 21 height 20
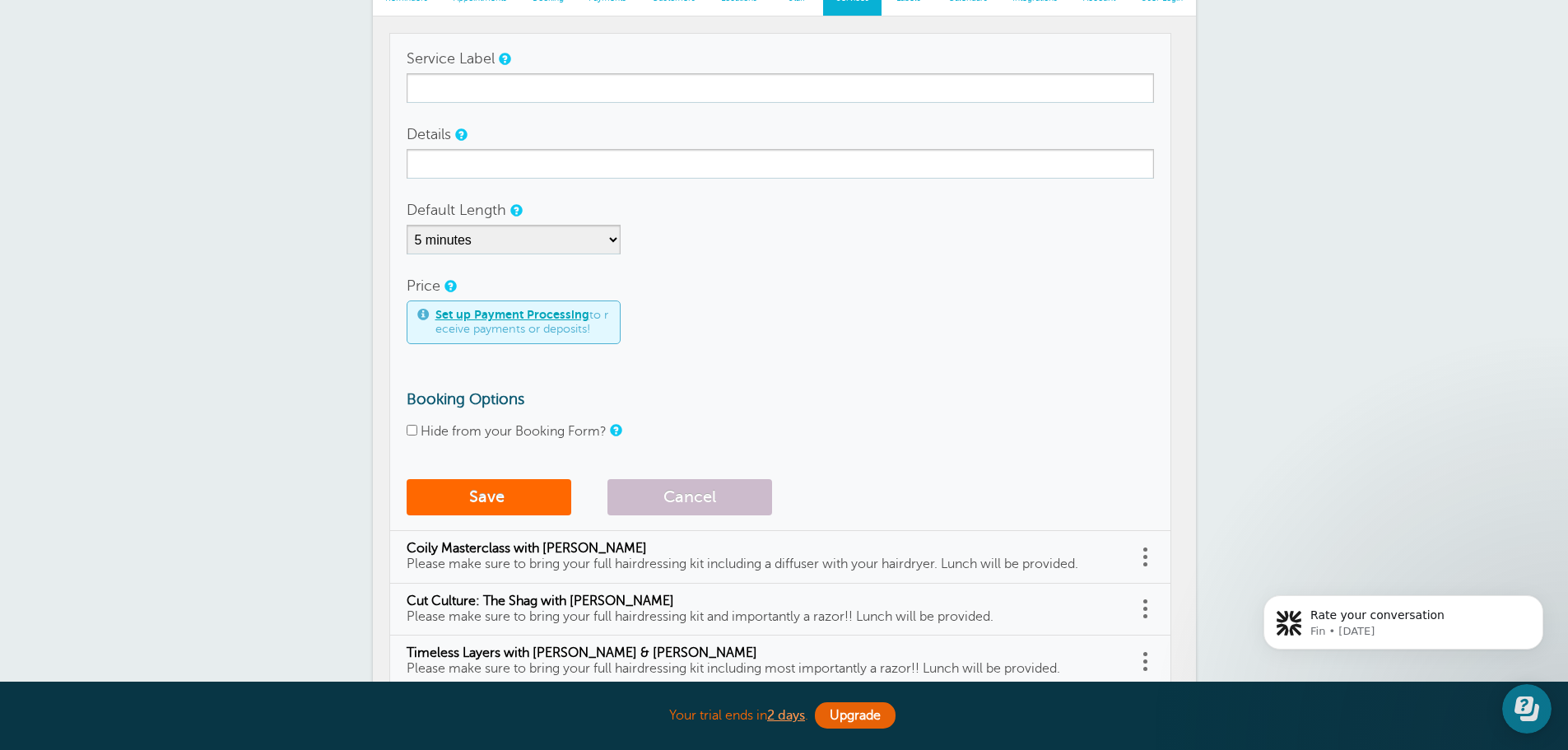
scroll to position [247, 0]
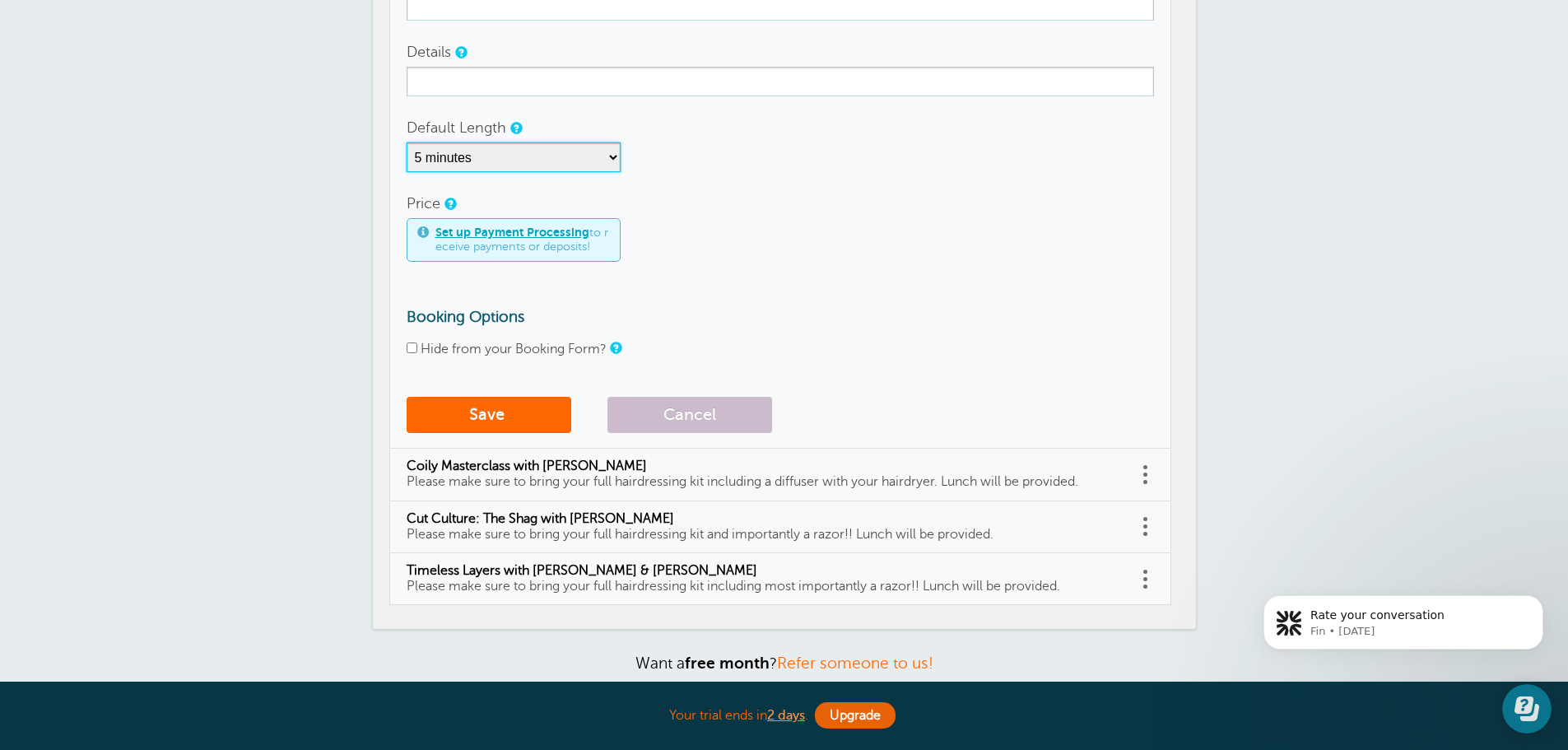
click at [548, 164] on select "5 minutes 10 minutes 15 minutes 20 minutes 25 minutes 30 minutes 35 minutes 40 …" at bounding box center [514, 157] width 214 height 29
click at [829, 156] on div "5 minutes 10 minutes 15 minutes 20 minutes 25 minutes 30 minutes 35 minutes 40 …" at bounding box center [780, 157] width 748 height 29
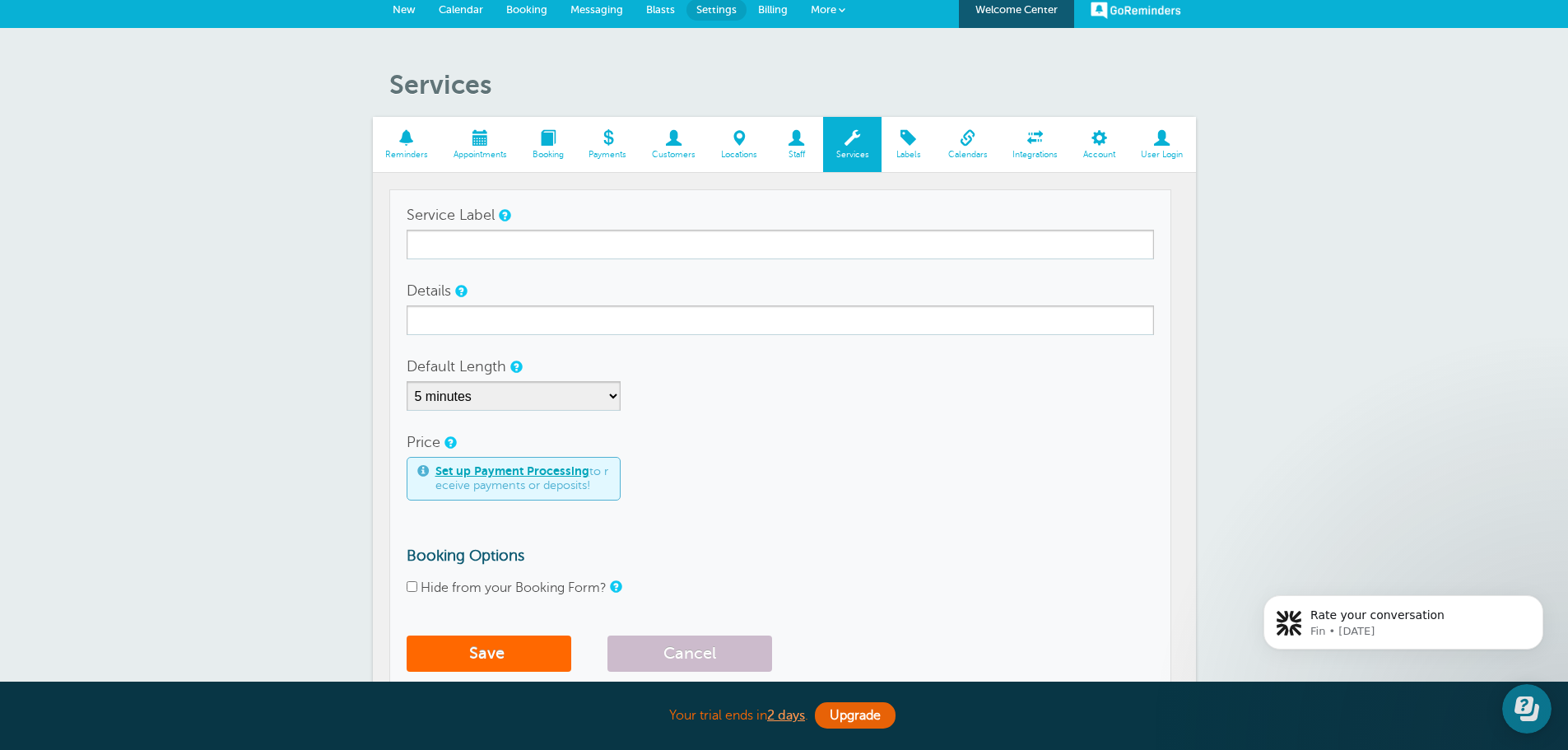
scroll to position [0, 0]
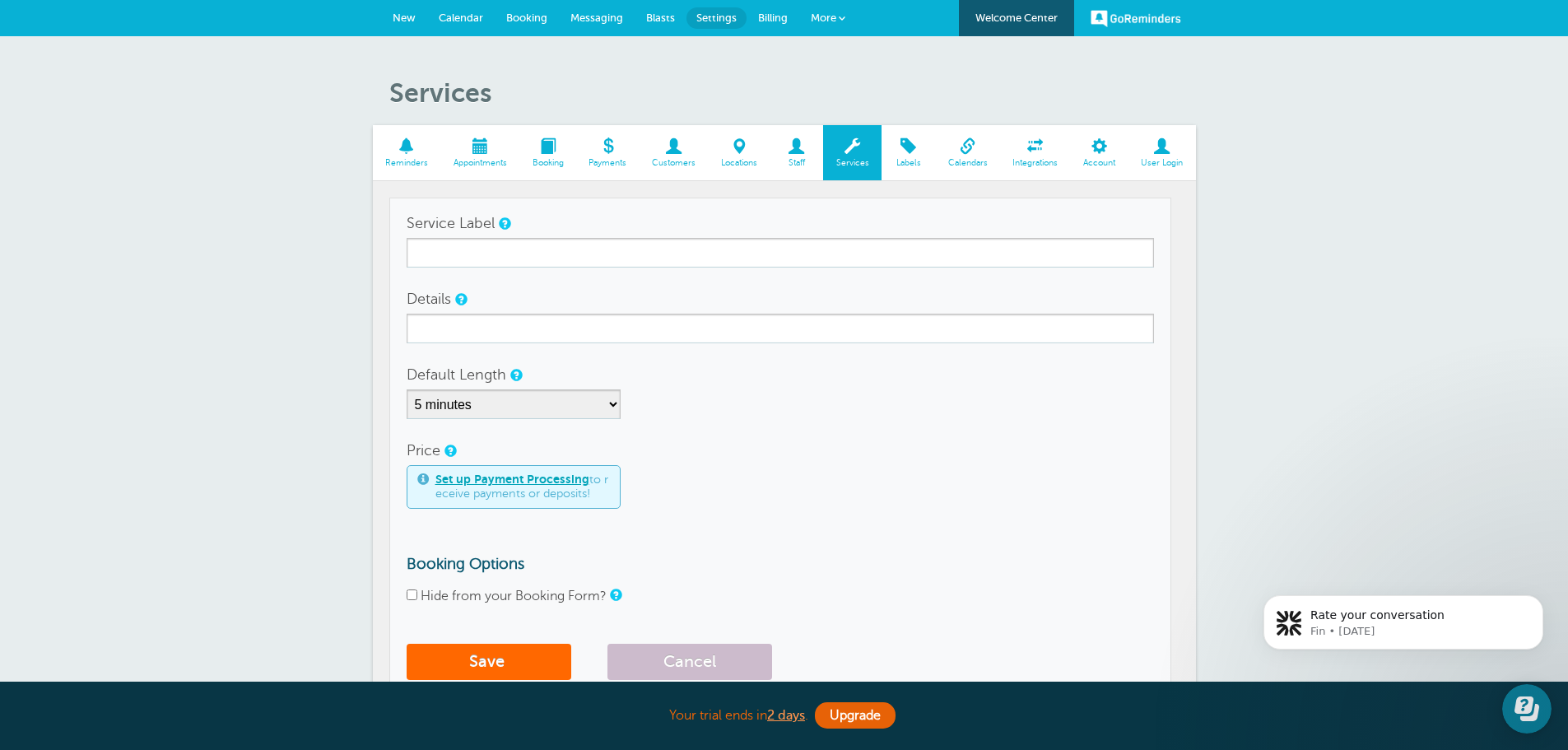
click at [424, 158] on span "Reminders" at bounding box center [407, 163] width 52 height 10
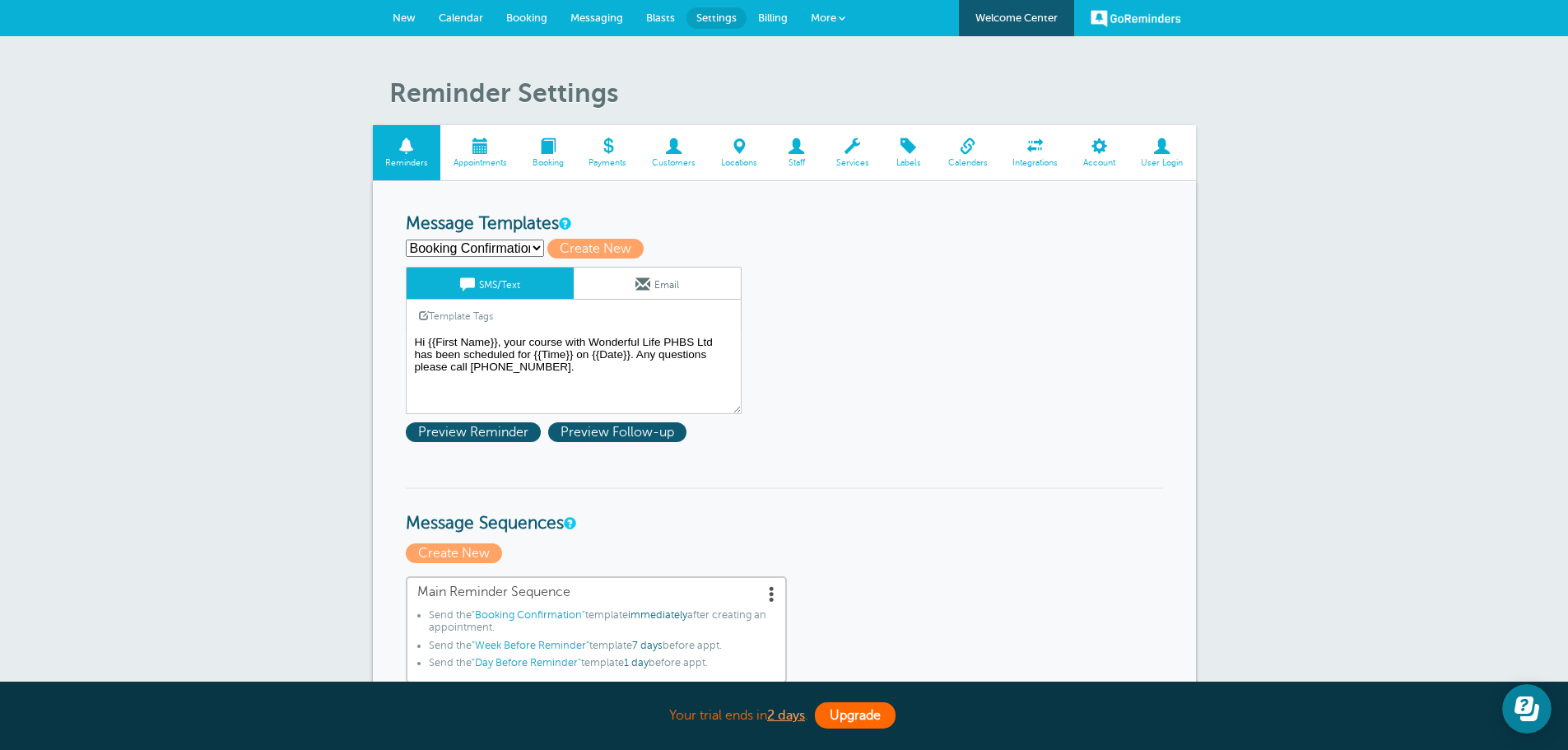
click at [849, 714] on link "Upgrade" at bounding box center [855, 715] width 80 height 26
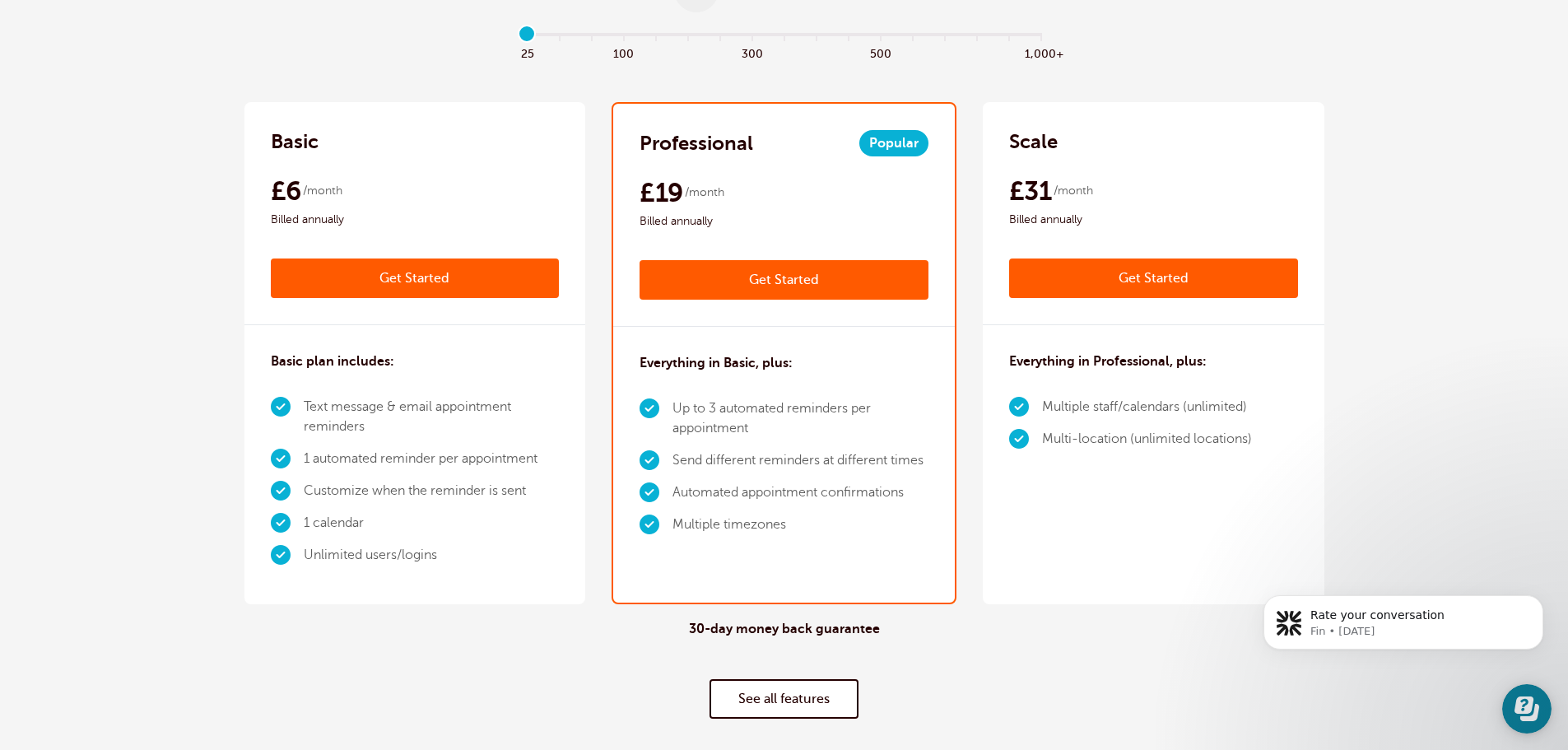
scroll to position [82, 0]
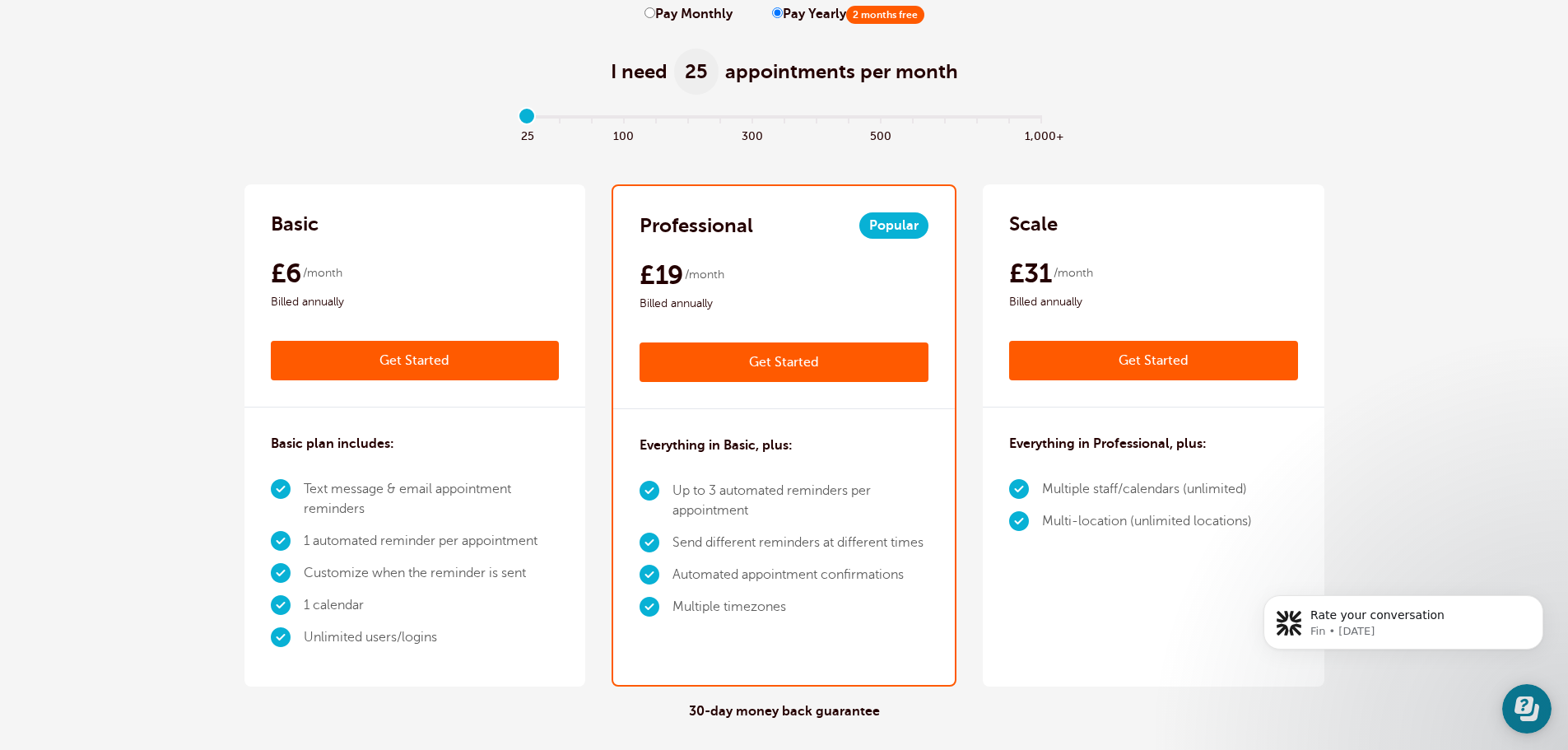
click at [650, 18] on input "Pay Monthly" at bounding box center [650, 13] width 11 height 11
radio input "true"
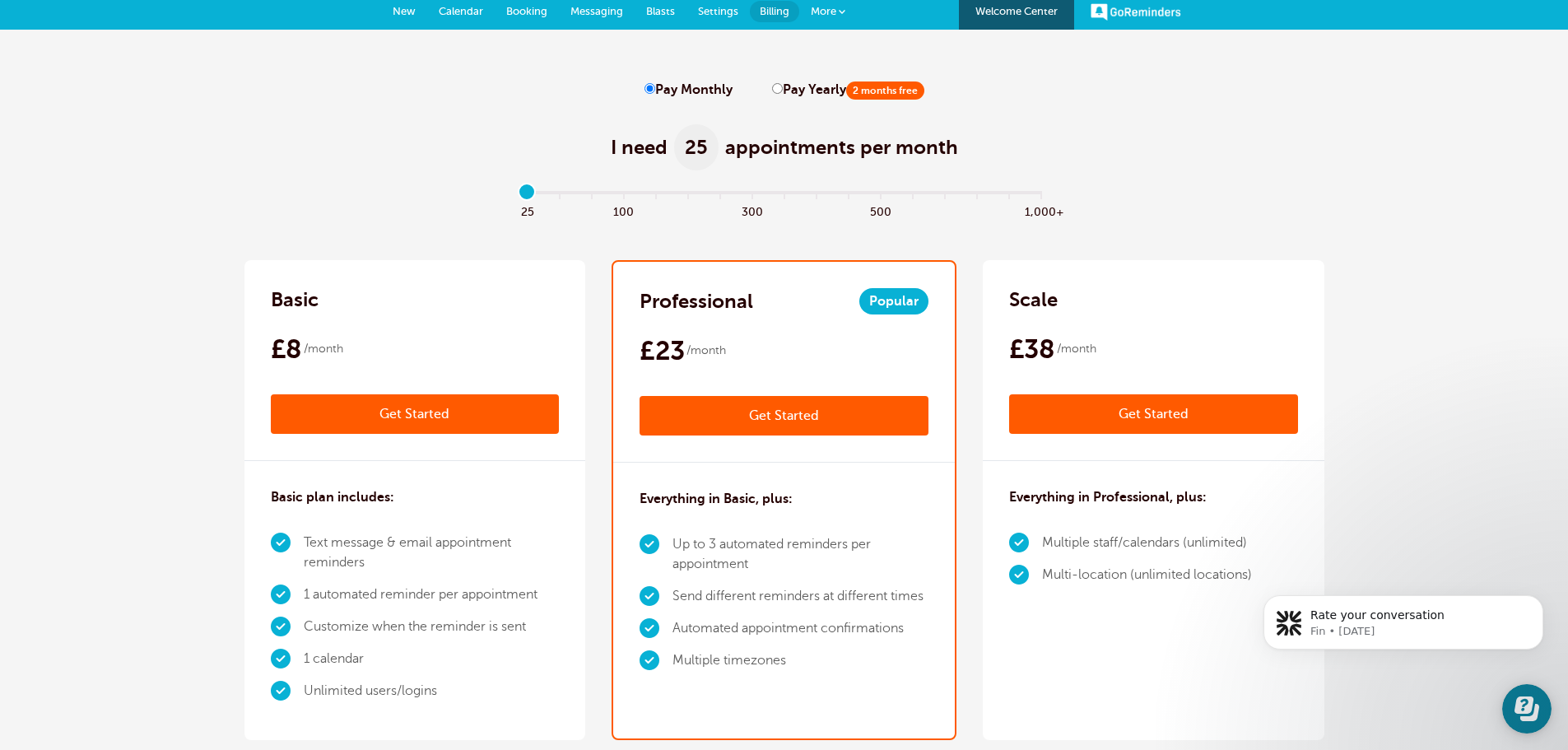
scroll to position [0, 0]
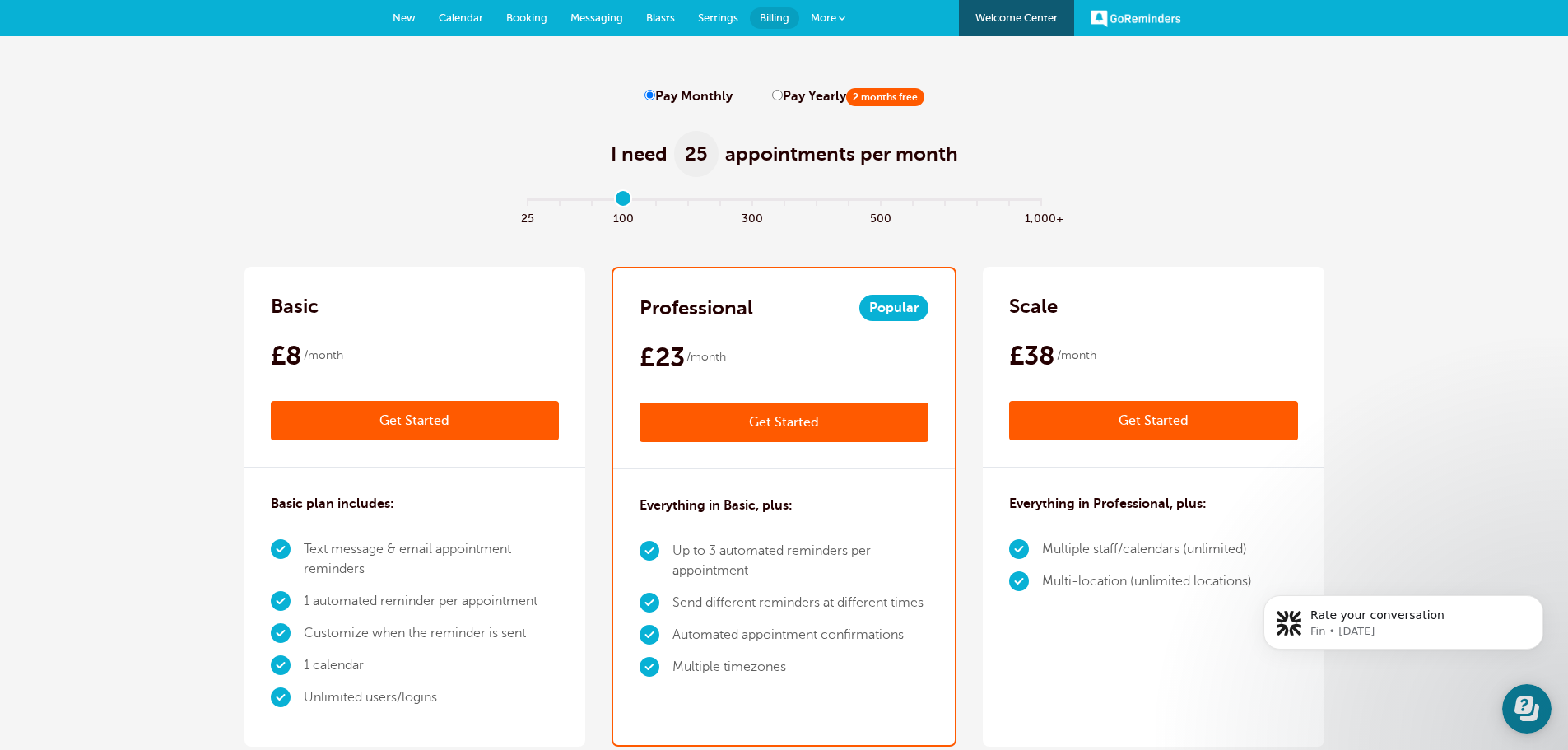
click at [620, 202] on input "range" at bounding box center [784, 203] width 532 height 3
click at [589, 203] on input "range" at bounding box center [784, 203] width 532 height 3
click at [562, 201] on input "range" at bounding box center [784, 203] width 532 height 3
click at [534, 202] on input "range" at bounding box center [784, 203] width 532 height 3
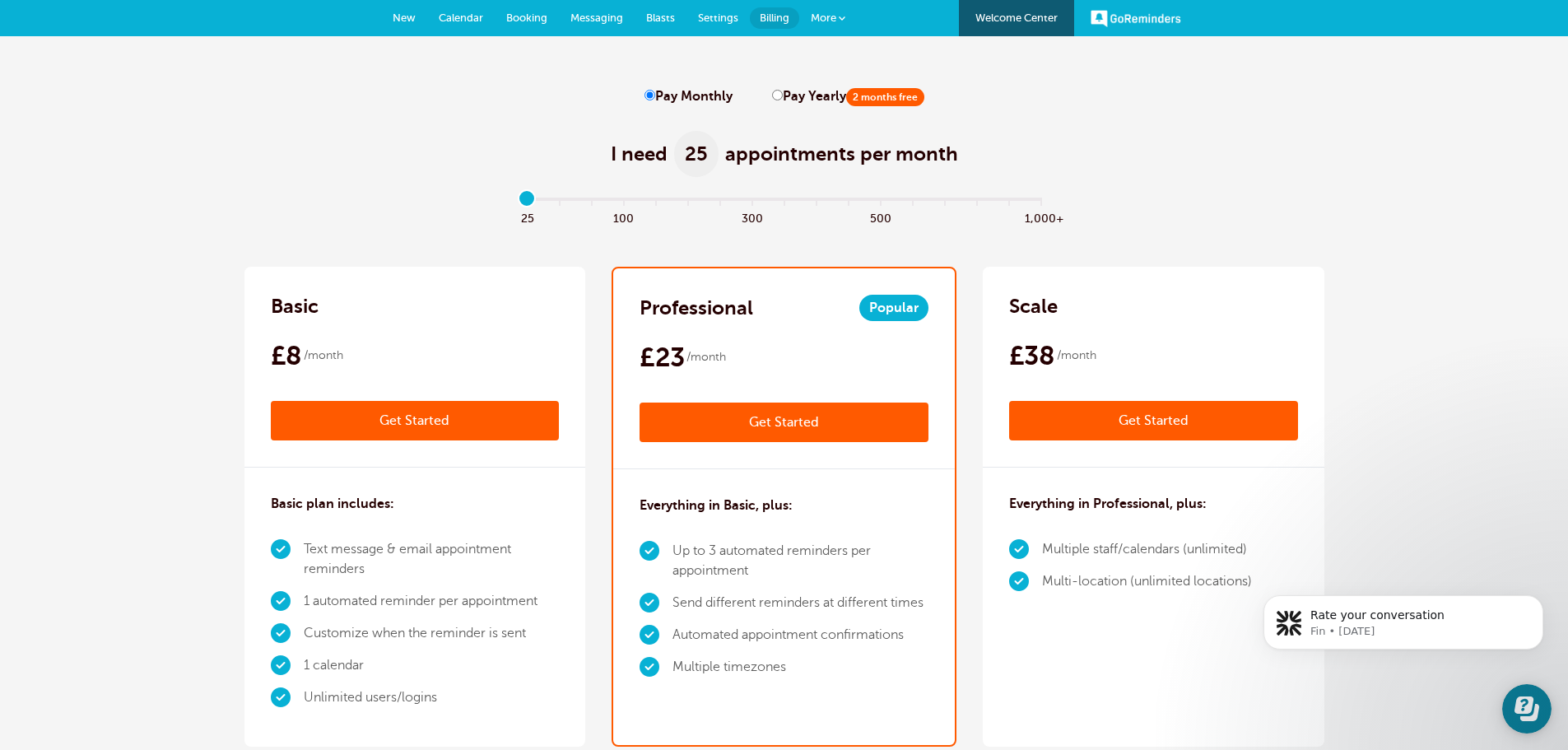
click at [705, 157] on span "25" at bounding box center [696, 153] width 44 height 46
drag, startPoint x: 703, startPoint y: 156, endPoint x: 683, endPoint y: 152, distance: 20.4
click at [683, 152] on span "25" at bounding box center [696, 153] width 44 height 46
click at [1123, 180] on div "I need 25 appointments per month" at bounding box center [784, 145] width 1080 height 80
click at [556, 201] on input "range" at bounding box center [784, 203] width 532 height 3
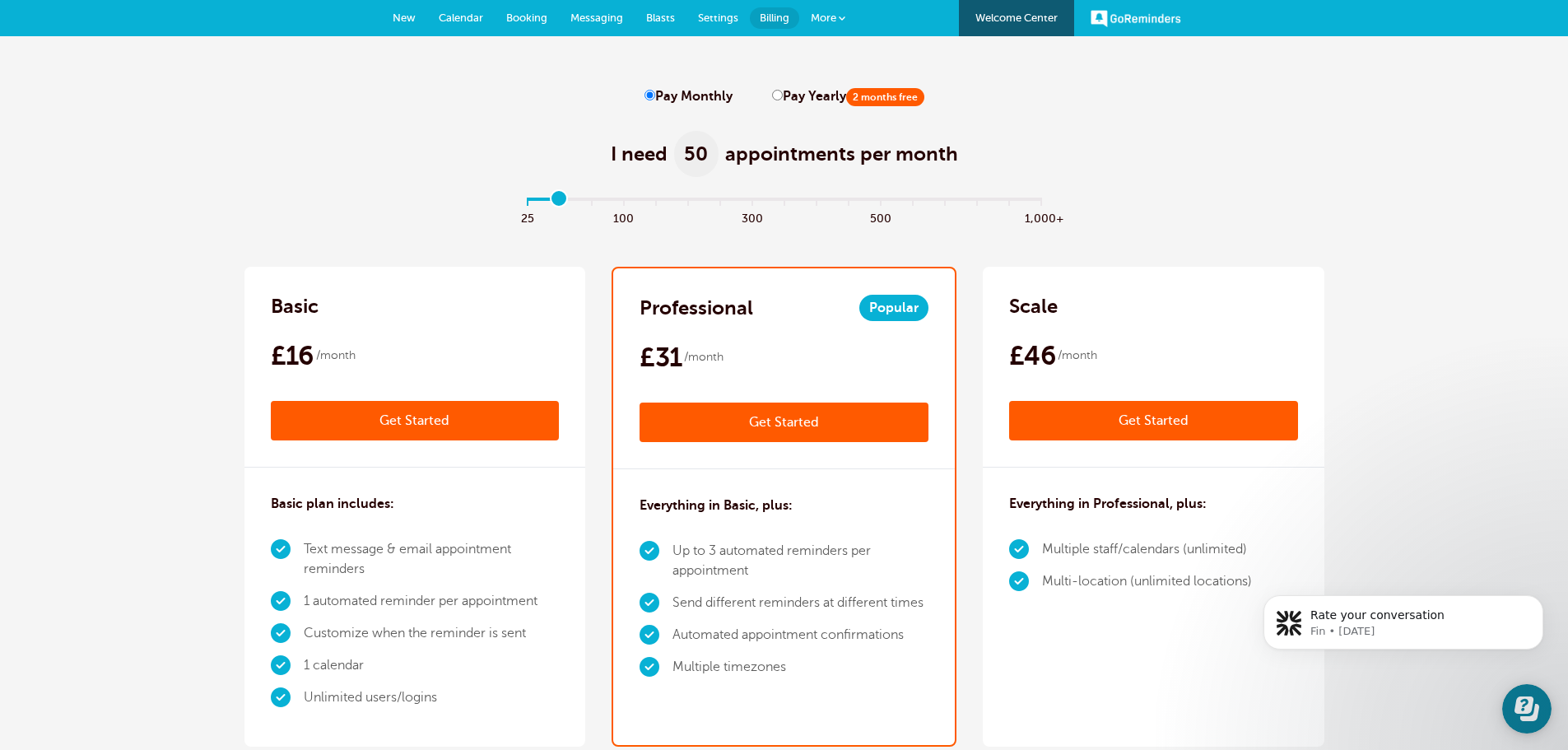
click at [530, 201] on input "range" at bounding box center [784, 203] width 532 height 3
type input "1"
click at [569, 201] on input "range" at bounding box center [784, 203] width 532 height 3
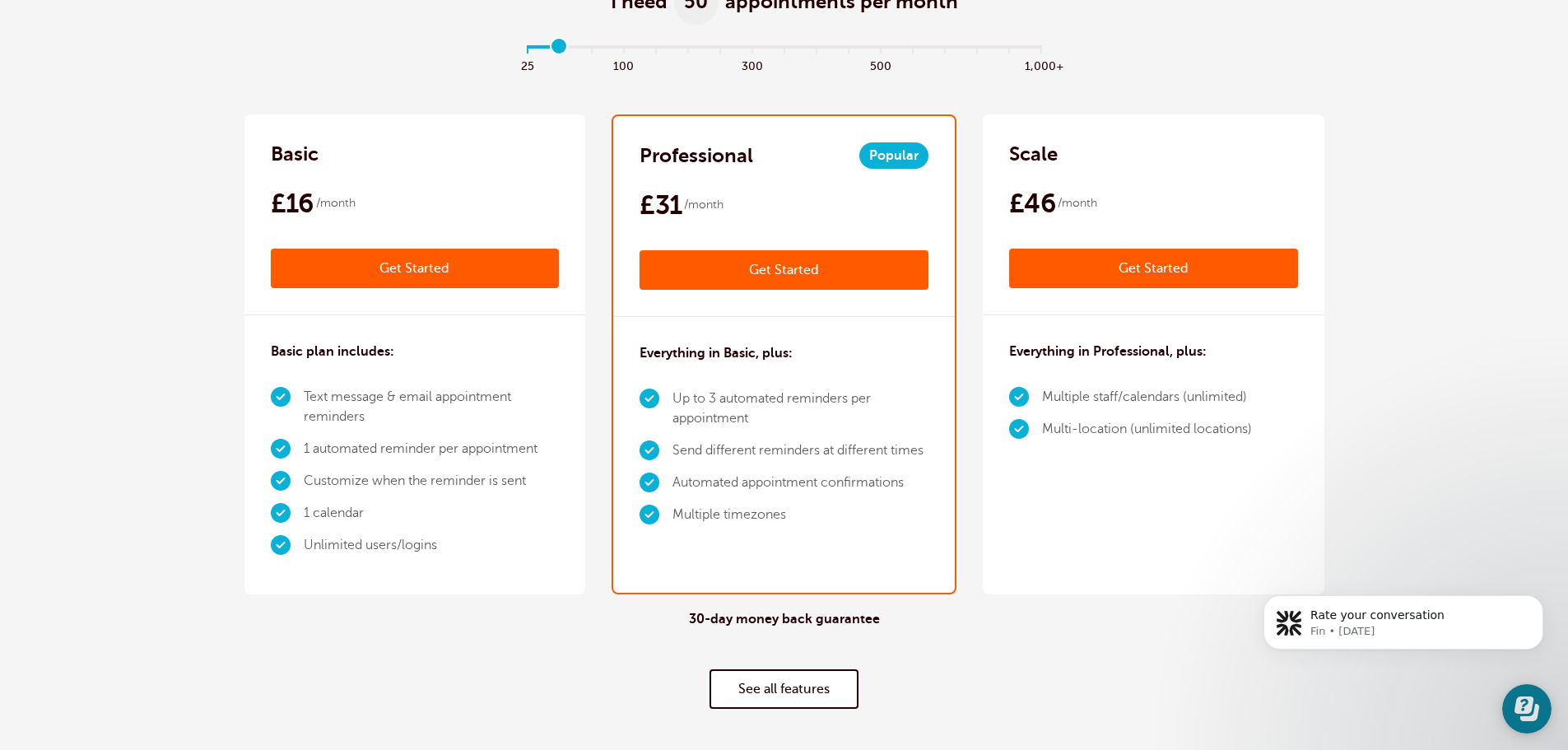
scroll to position [82, 0]
